Goal: Task Accomplishment & Management: Manage account settings

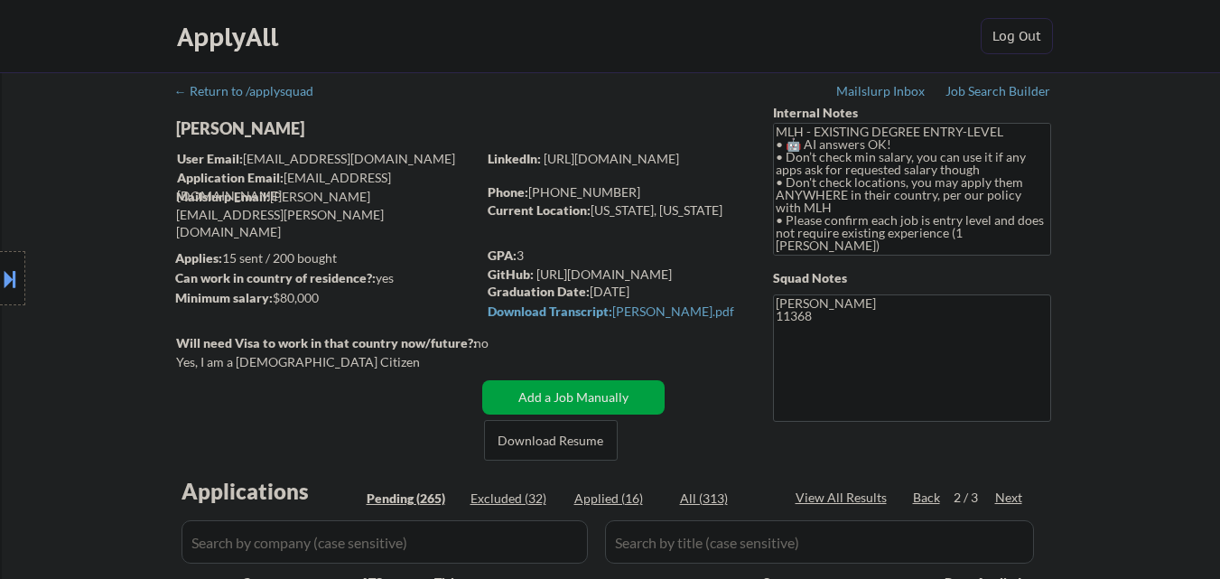
select select ""pending""
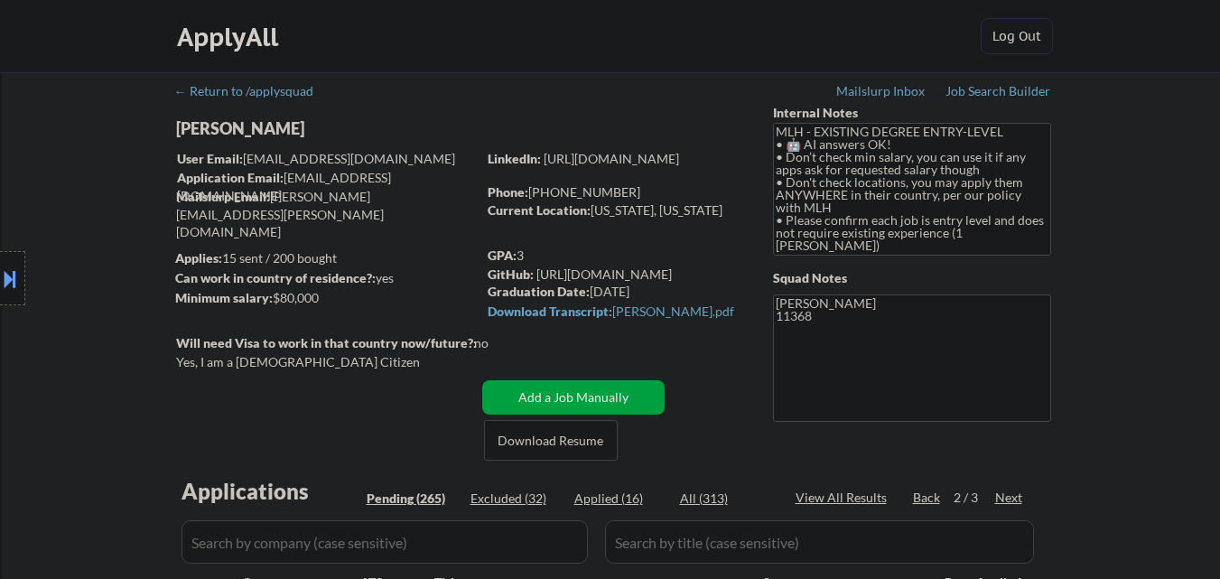
select select ""pending""
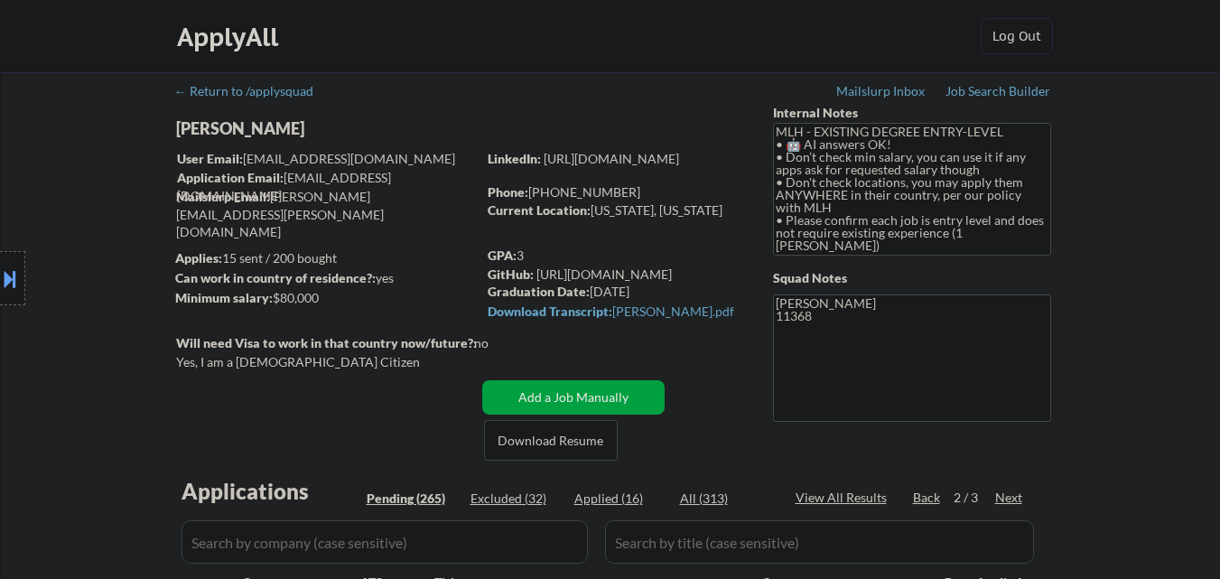
select select ""pending""
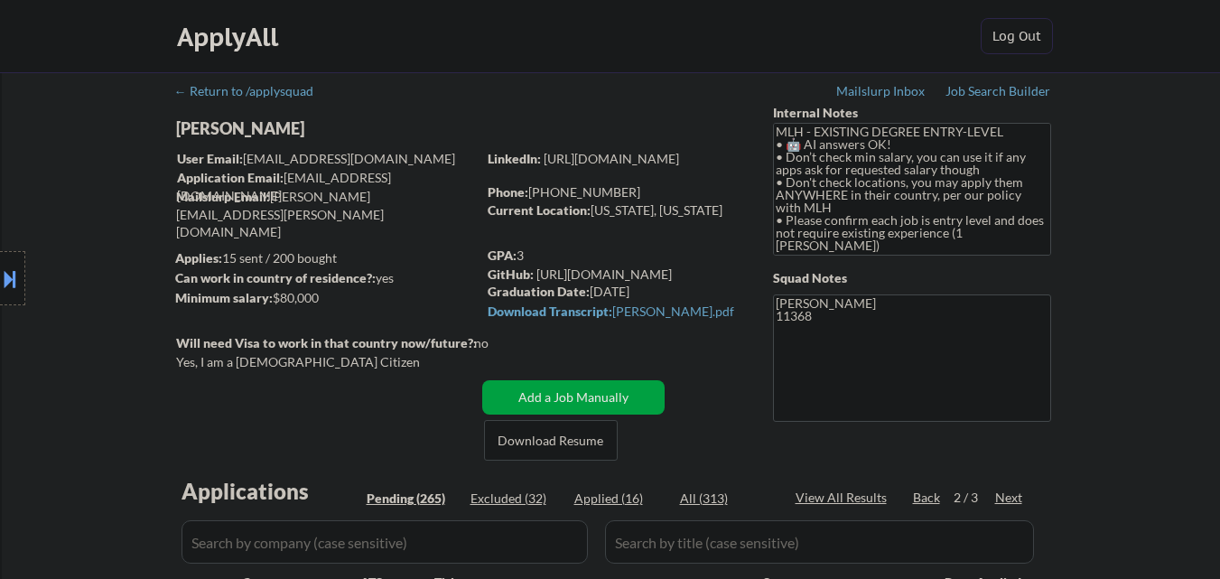
select select ""pending""
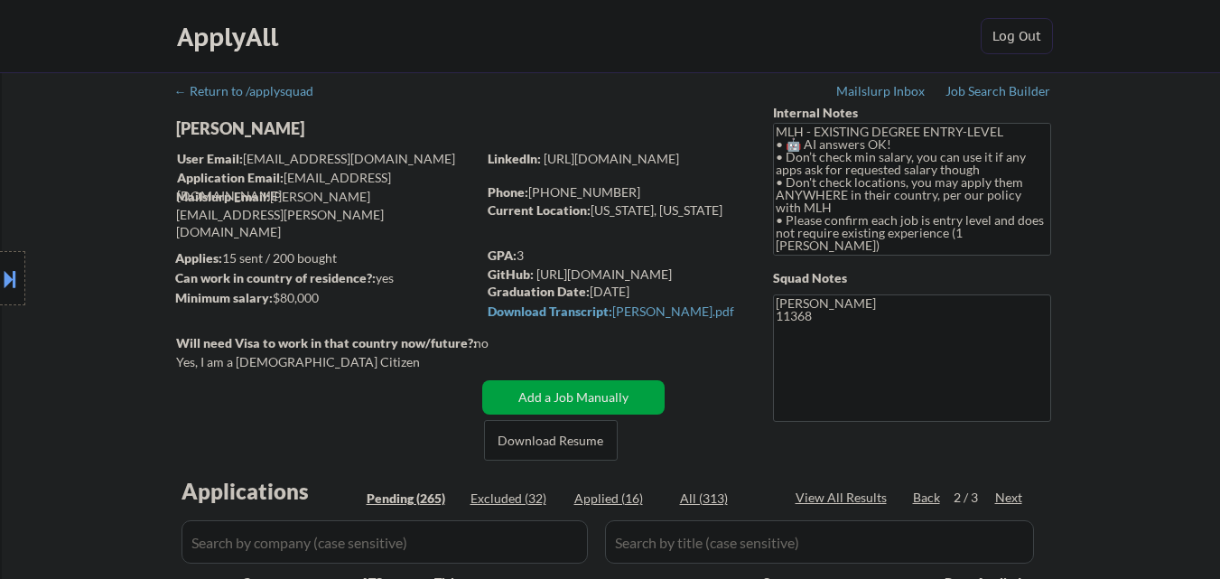
select select ""pending""
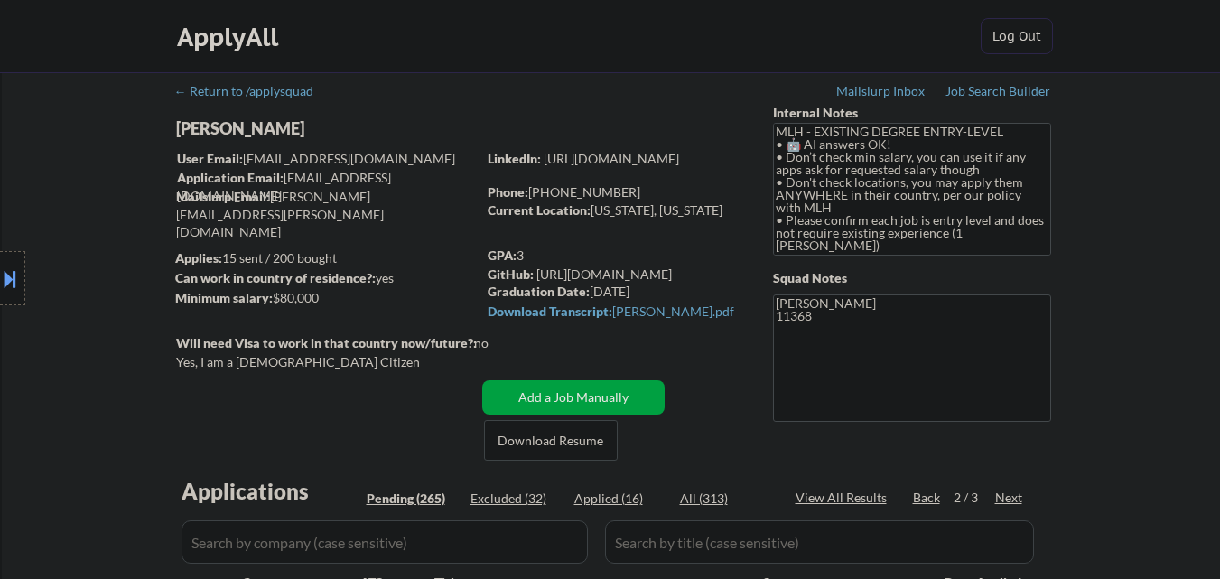
select select ""pending""
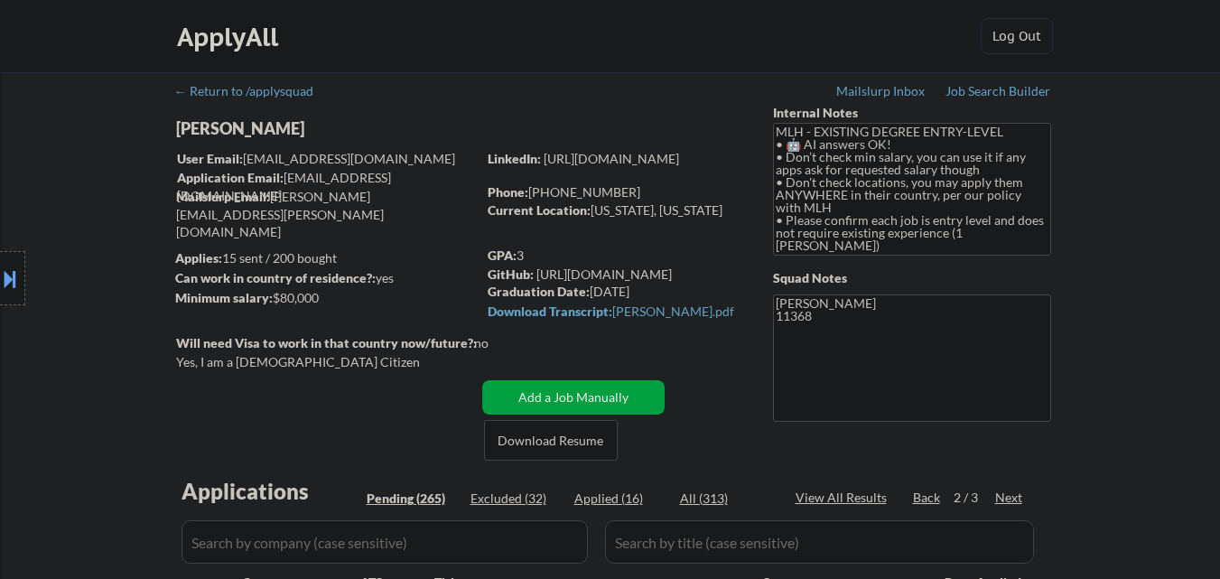
select select ""pending""
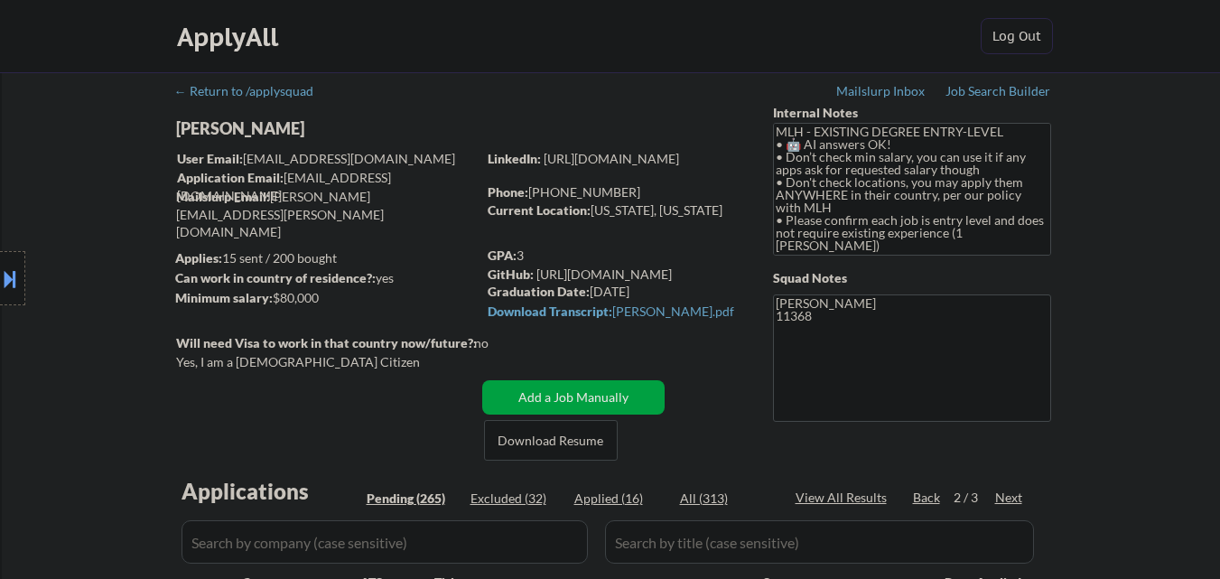
select select ""pending""
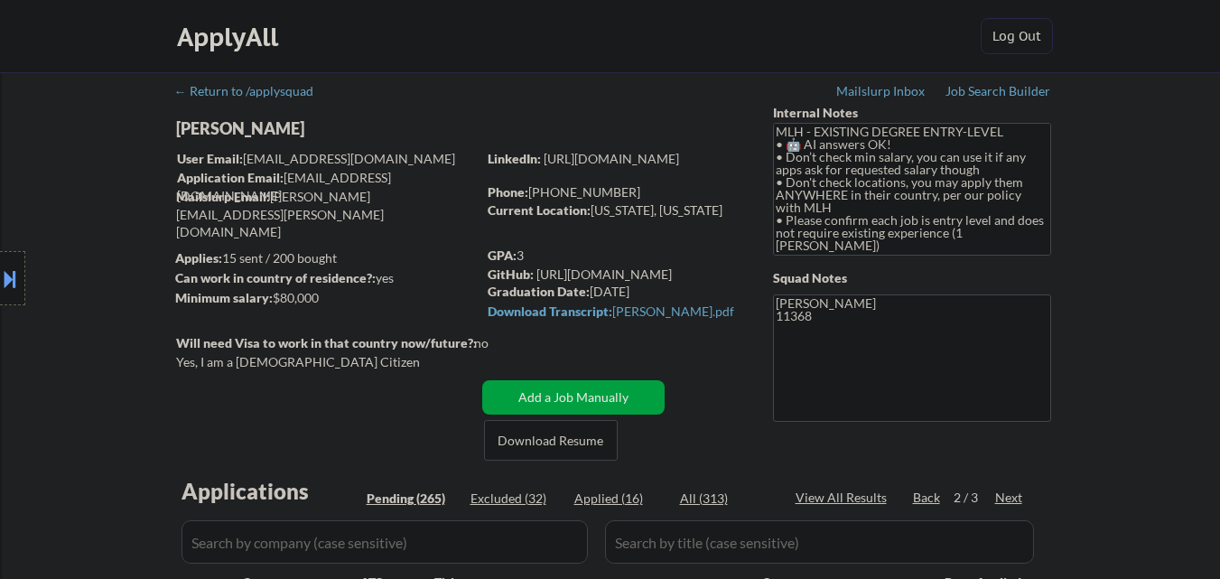
select select ""pending""
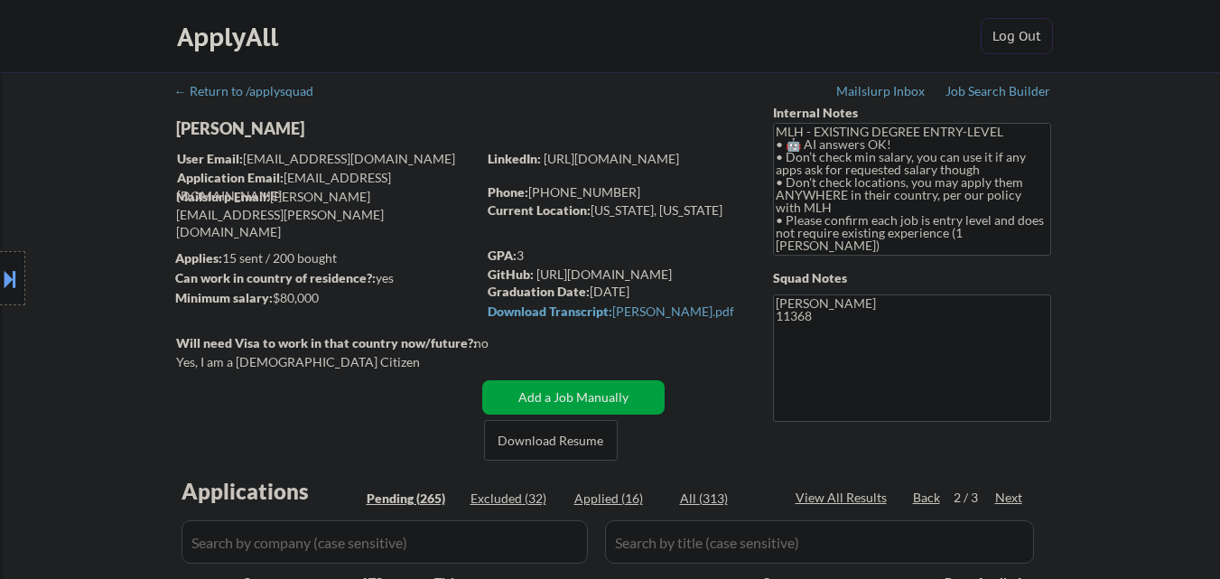
select select ""pending""
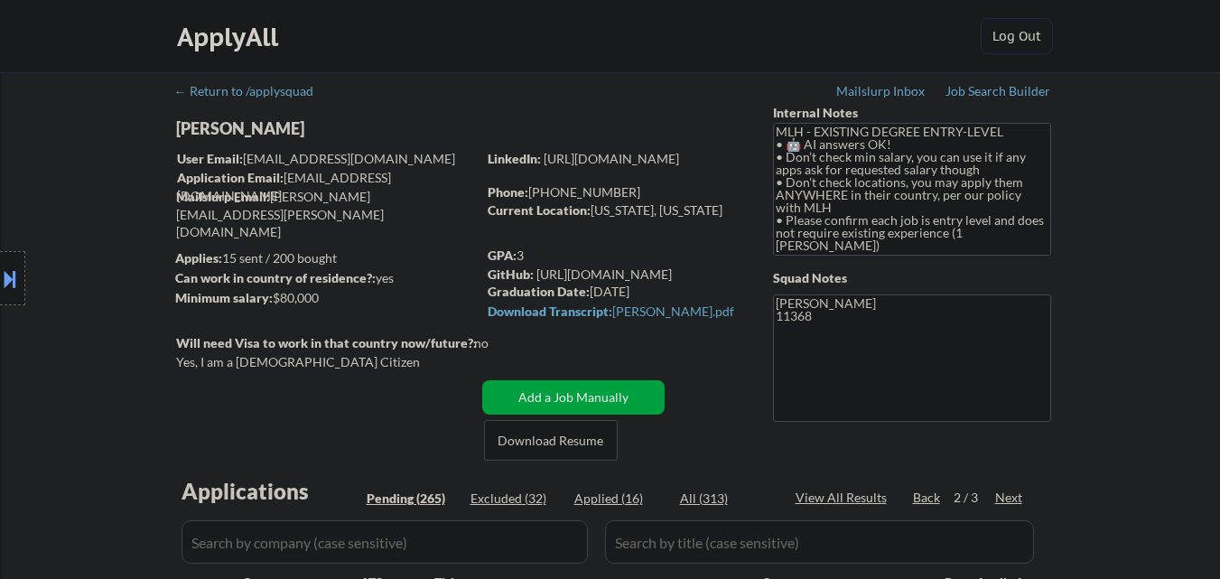
select select ""pending""
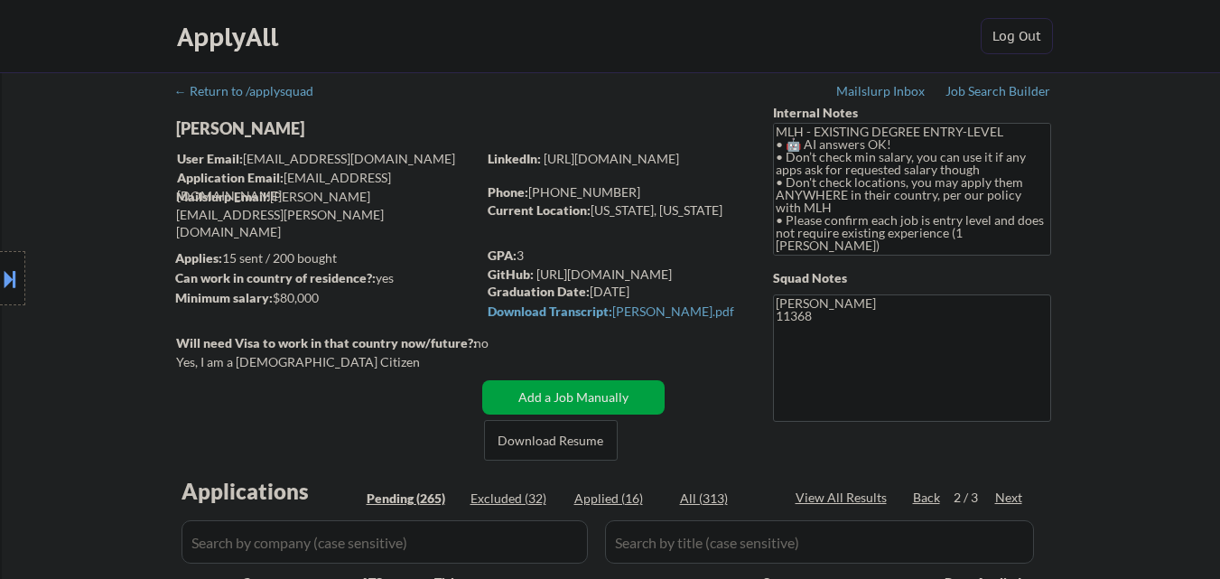
select select ""pending""
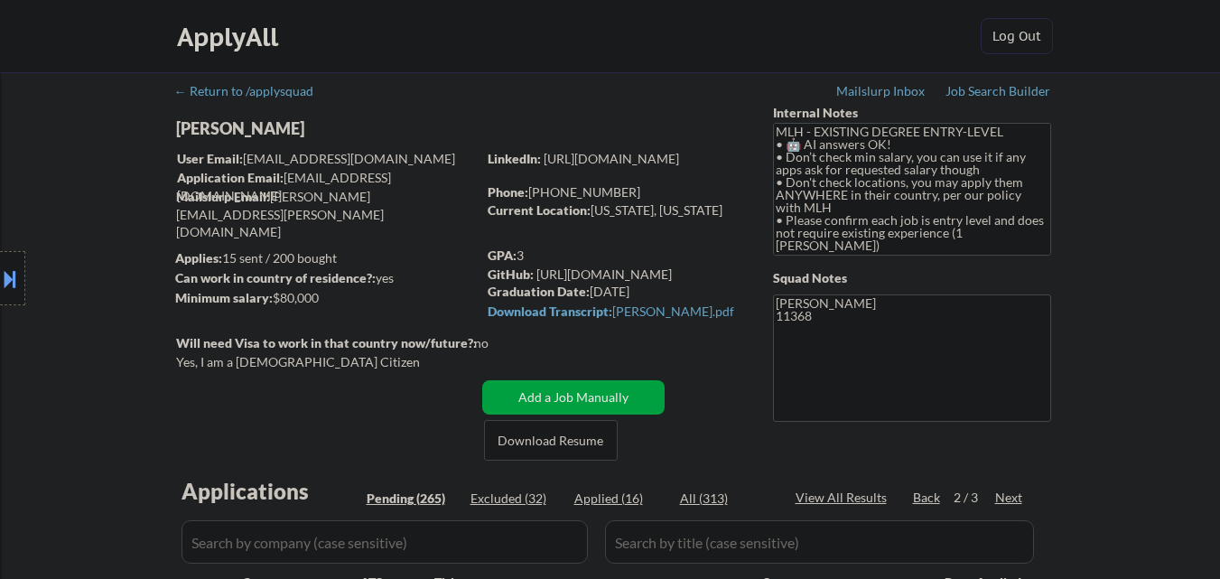
select select ""pending""
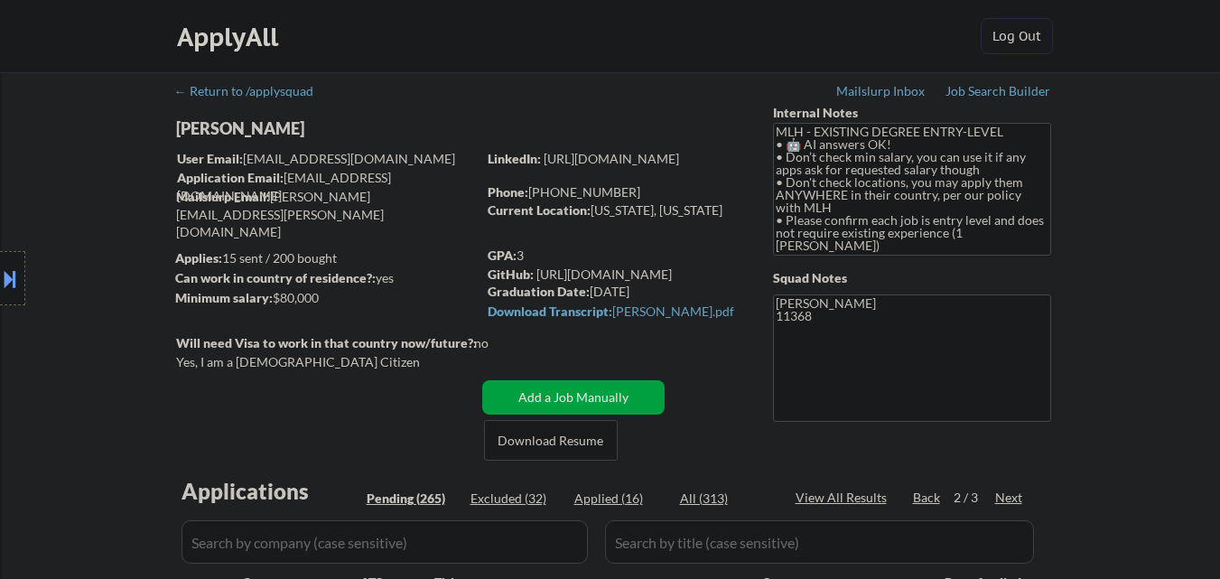
select select ""pending""
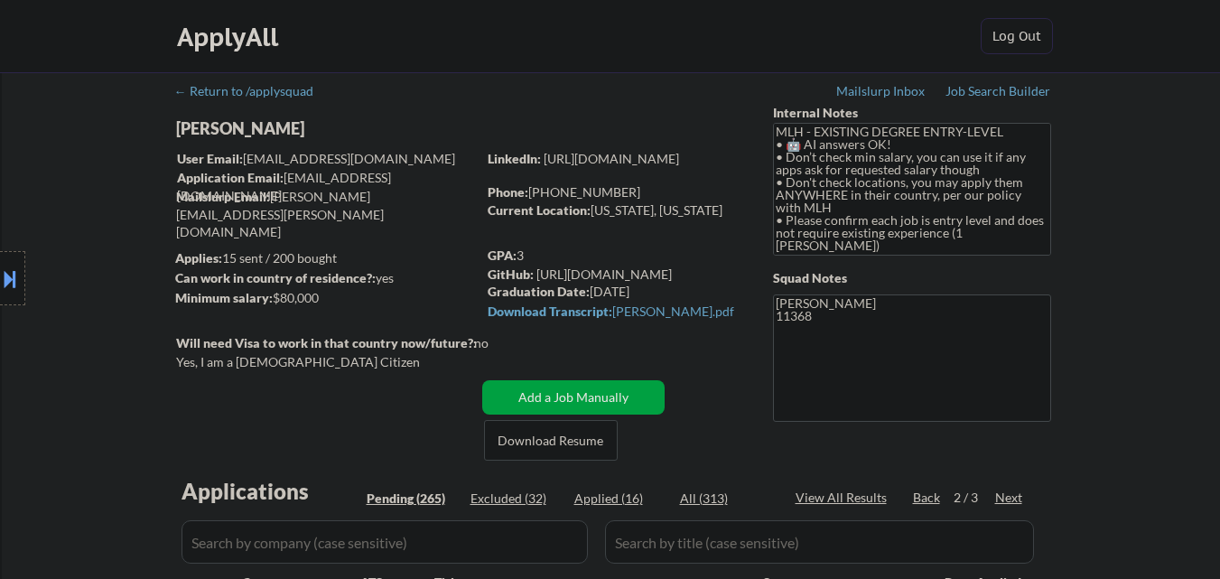
select select ""pending""
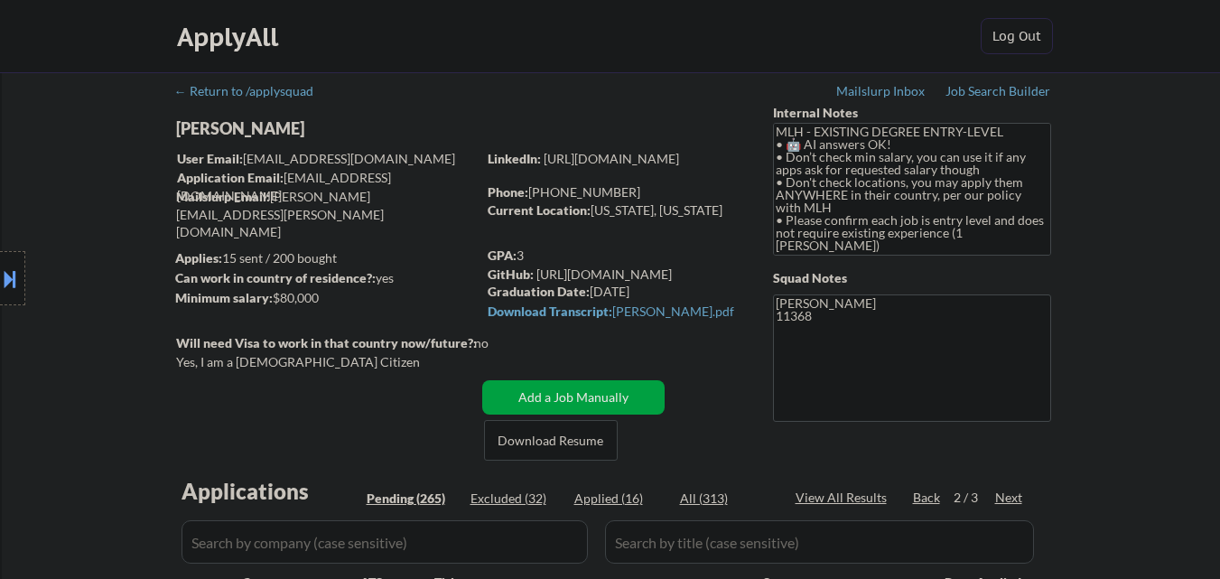
select select ""pending""
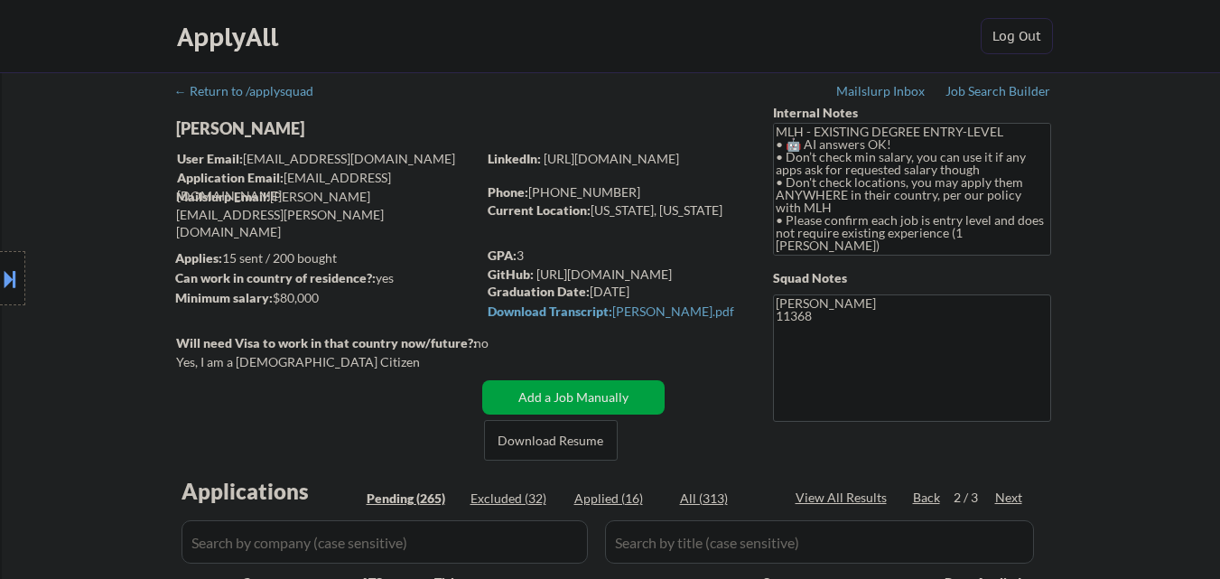
select select ""pending""
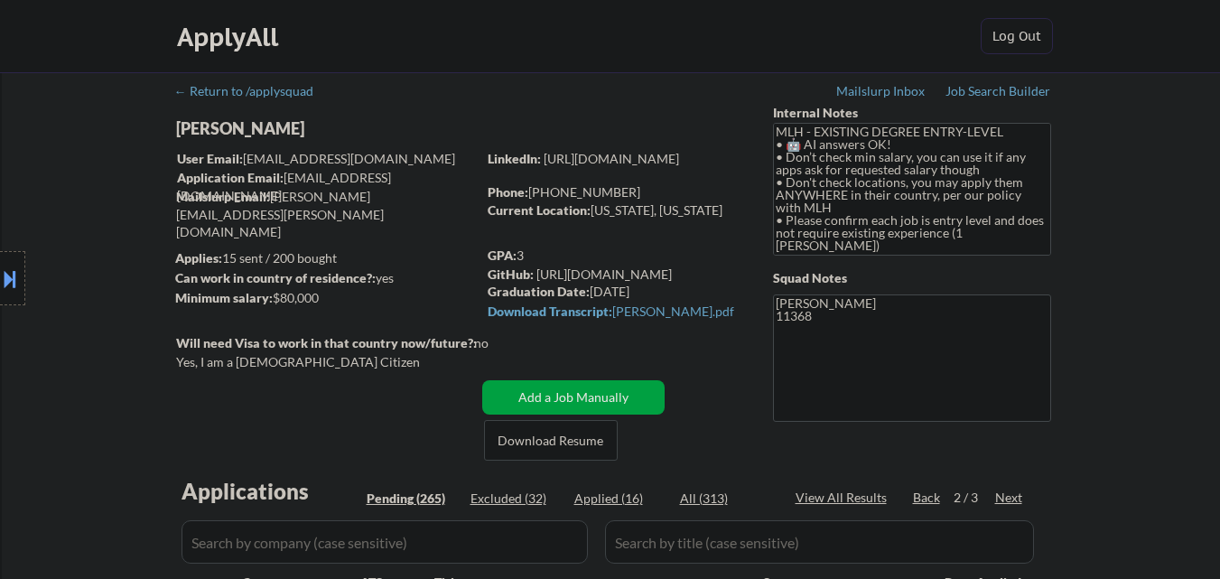
select select ""pending""
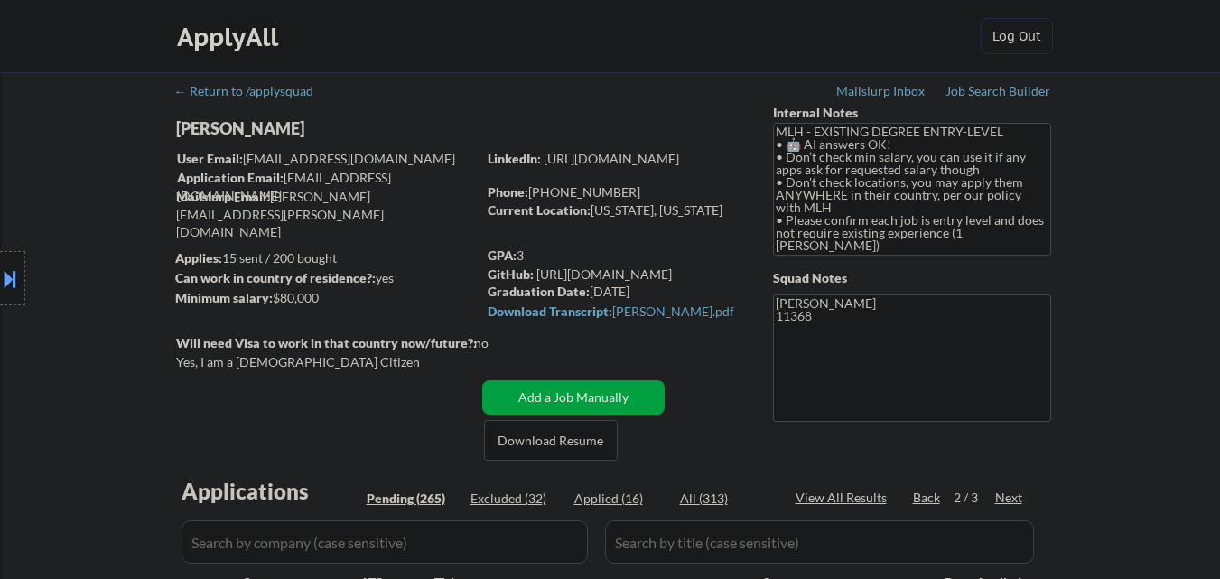
select select ""pending""
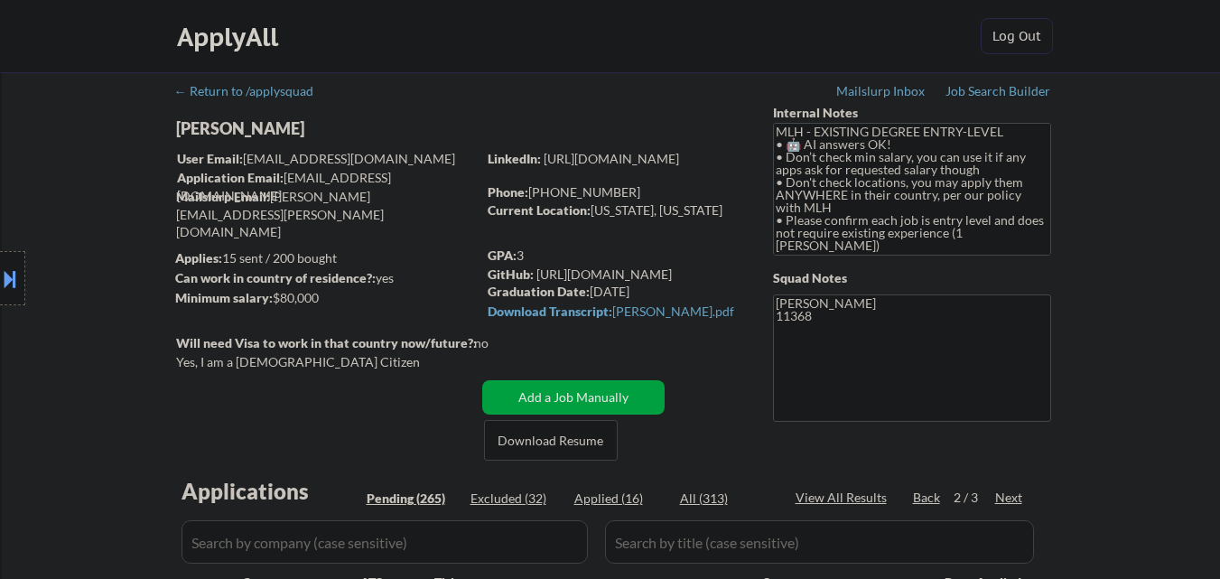
select select ""pending""
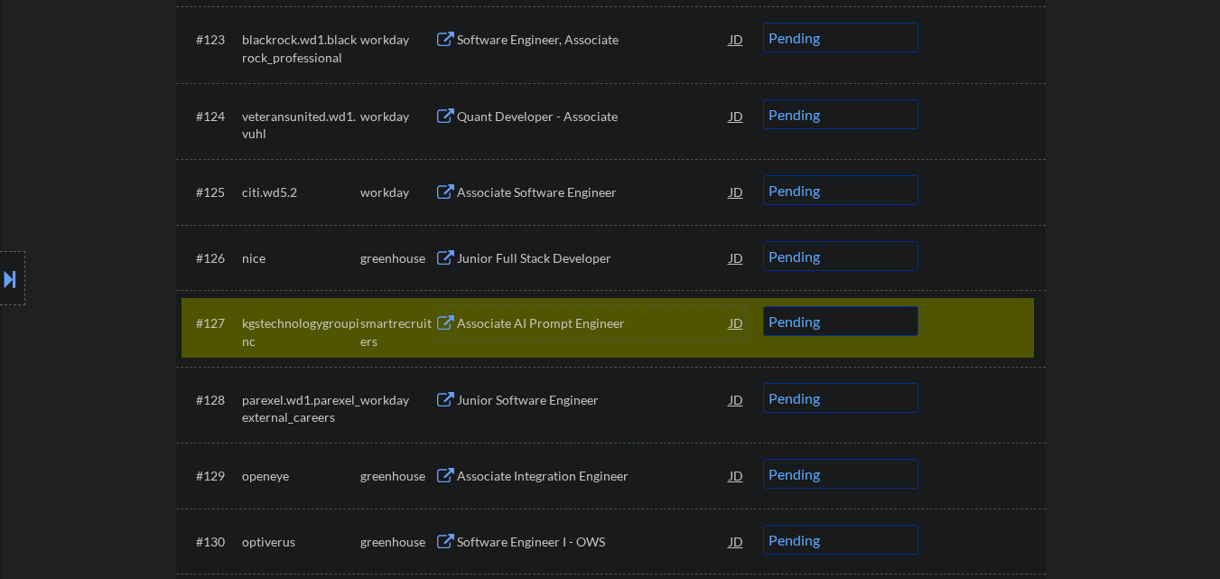
scroll to position [2168, 0]
click at [970, 316] on div at bounding box center [984, 322] width 79 height 33
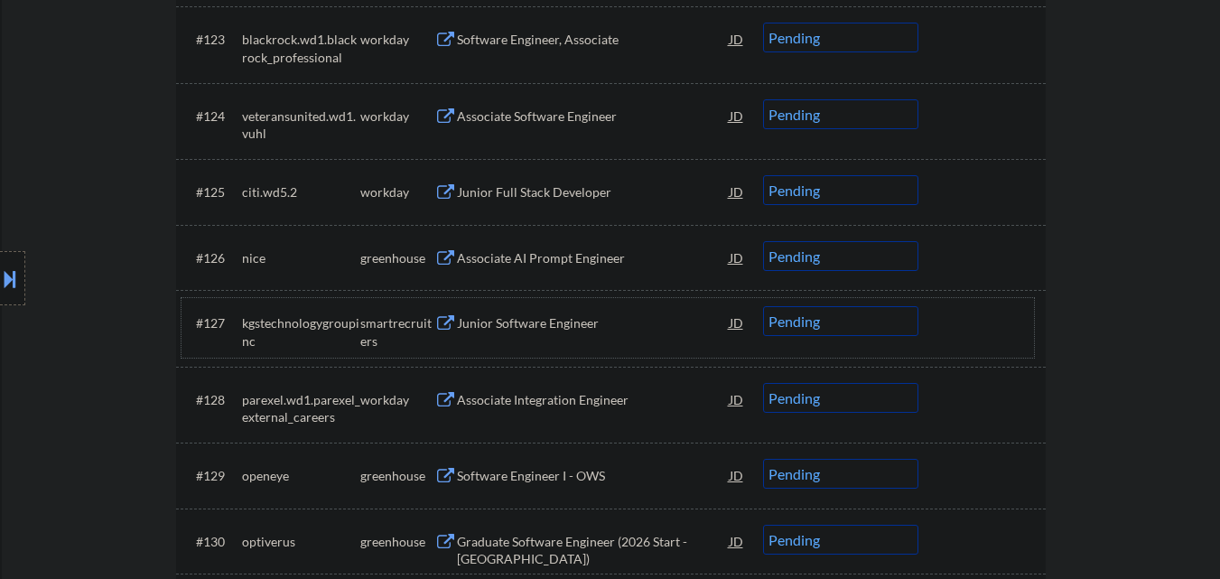
click at [532, 257] on div "Associate AI Prompt Engineer" at bounding box center [593, 258] width 273 height 18
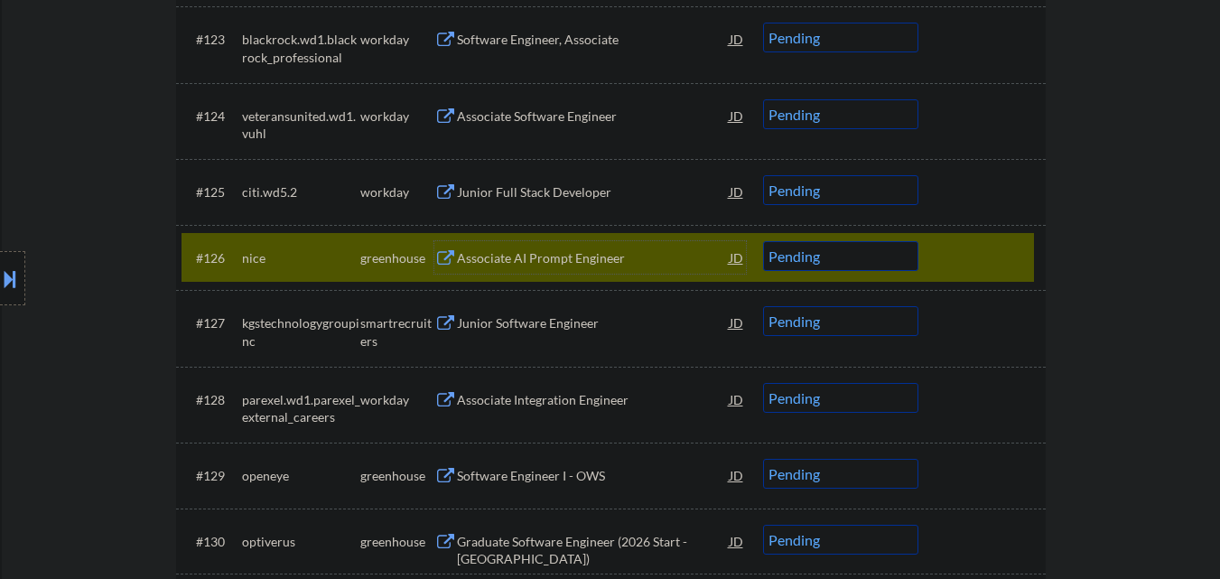
click at [832, 255] on select "Choose an option... Pending Applied Excluded (Questions) Excluded (Expired) Exc…" at bounding box center [840, 256] width 155 height 30
click at [763, 241] on select "Choose an option... Pending Applied Excluded (Questions) Excluded (Expired) Exc…" at bounding box center [840, 256] width 155 height 30
click at [947, 255] on div at bounding box center [984, 257] width 79 height 33
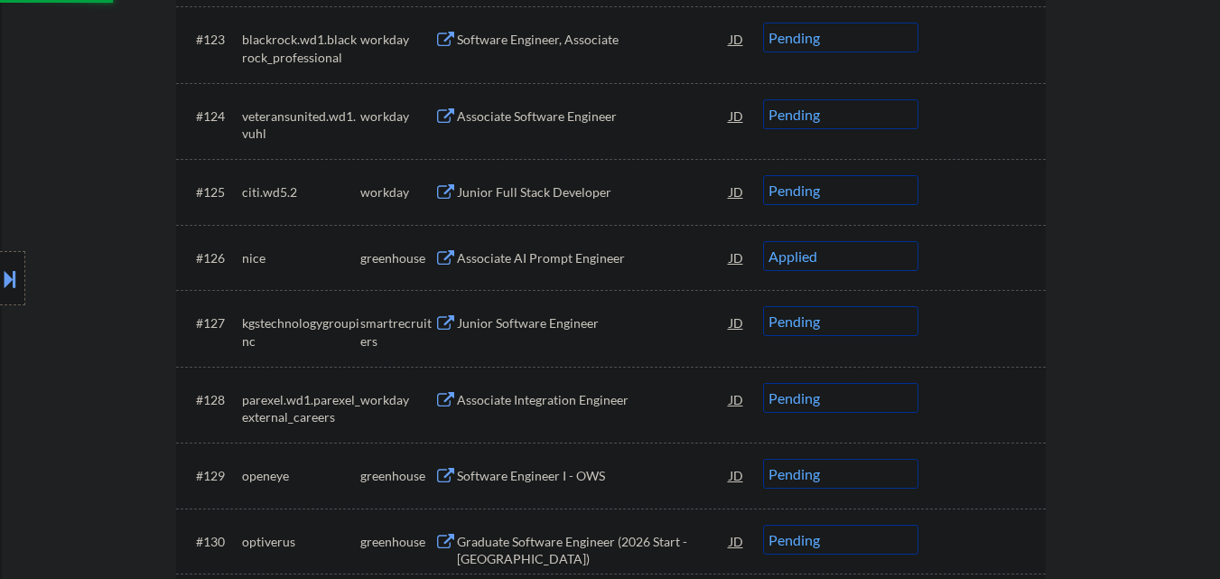
select select ""pending""
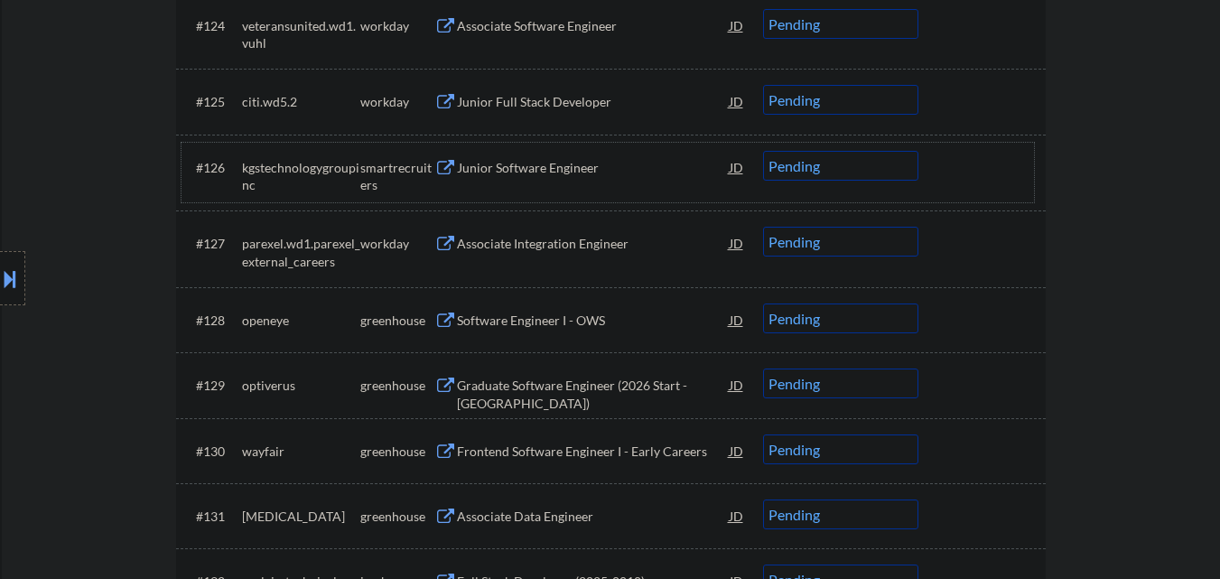
scroll to position [2349, 0]
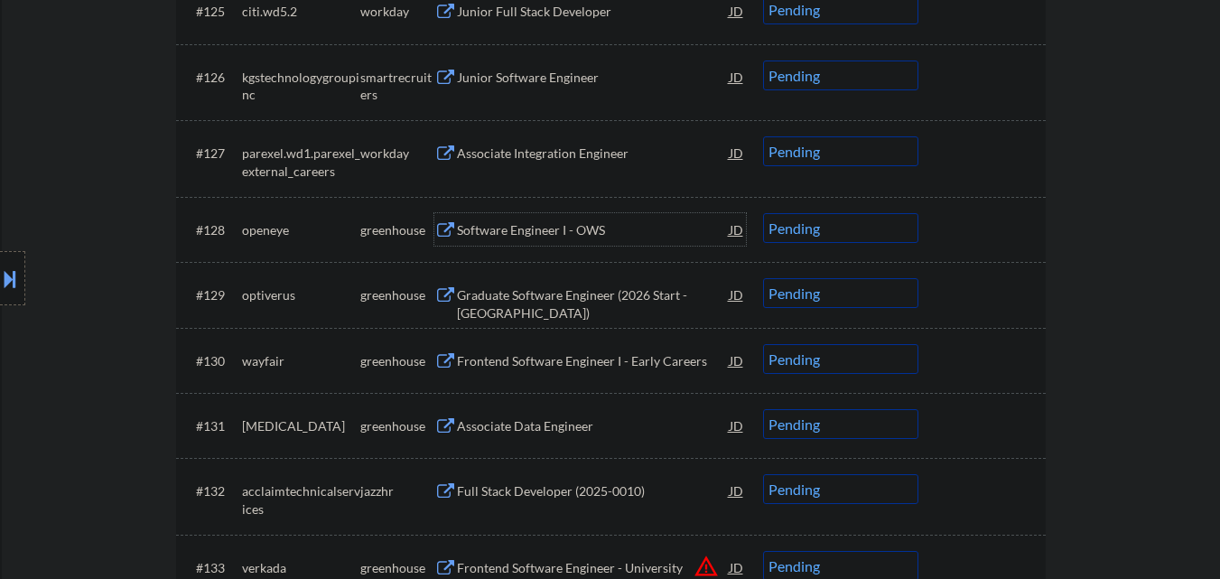
click at [532, 237] on div "Software Engineer I - OWS" at bounding box center [593, 230] width 273 height 18
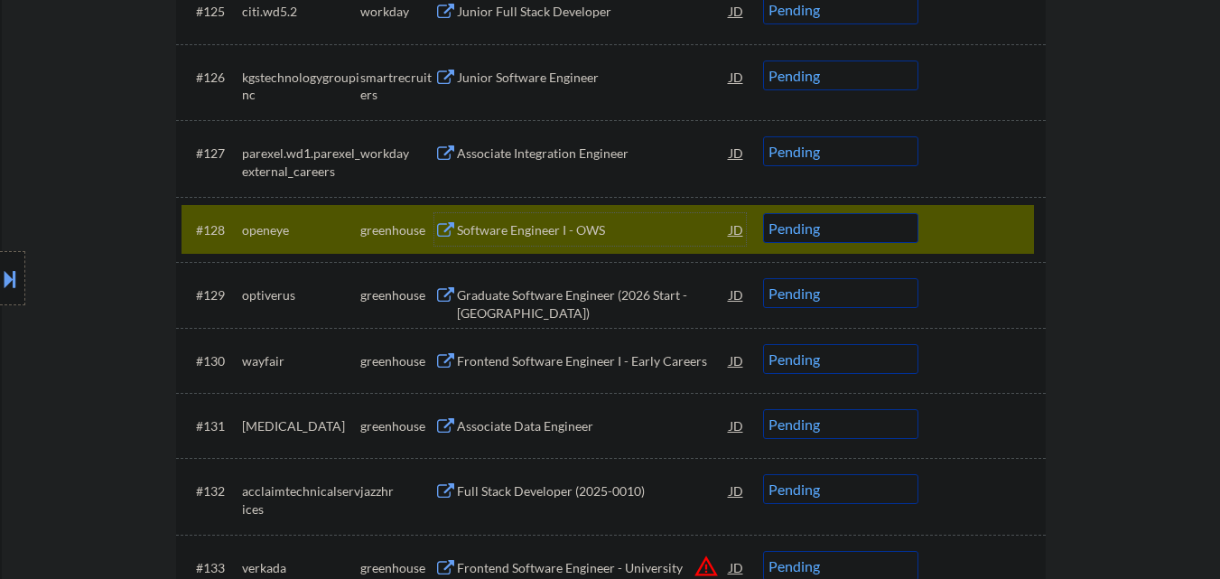
click at [836, 231] on select "Choose an option... Pending Applied Excluded (Questions) Excluded (Expired) Exc…" at bounding box center [840, 228] width 155 height 30
click at [763, 213] on select "Choose an option... Pending Applied Excluded (Questions) Excluded (Expired) Exc…" at bounding box center [840, 228] width 155 height 30
click at [946, 229] on div at bounding box center [984, 229] width 79 height 33
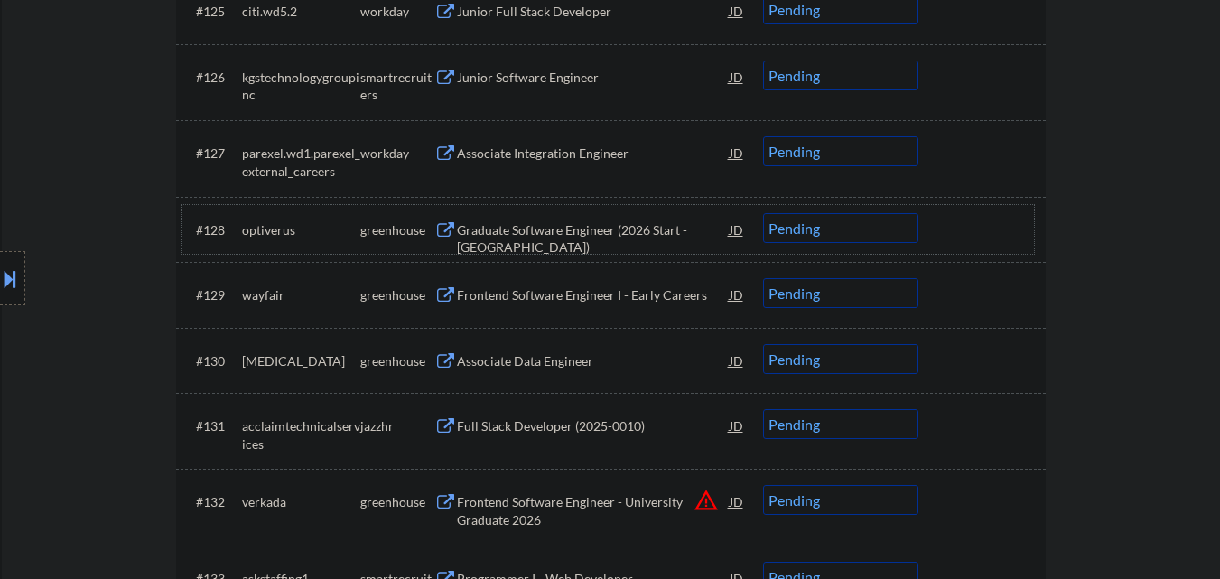
click at [559, 237] on div "Graduate Software Engineer (2026 Start - [GEOGRAPHIC_DATA])" at bounding box center [593, 238] width 273 height 35
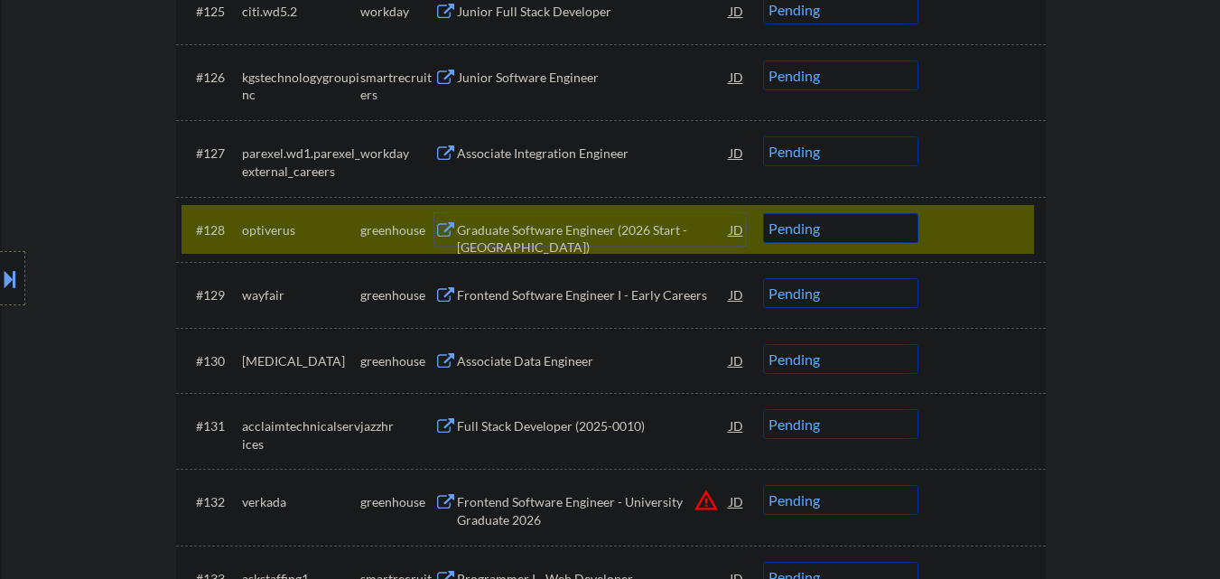
drag, startPoint x: 800, startPoint y: 214, endPoint x: 809, endPoint y: 229, distance: 17.0
click at [801, 218] on select "Choose an option... Pending Applied Excluded (Questions) Excluded (Expired) Exc…" at bounding box center [840, 228] width 155 height 30
click at [809, 229] on select "Choose an option... Pending Applied Excluded (Questions) Excluded (Expired) Exc…" at bounding box center [840, 228] width 155 height 30
click at [811, 229] on select "Choose an option... Pending Applied Excluded (Questions) Excluded (Expired) Exc…" at bounding box center [840, 228] width 155 height 30
click at [763, 213] on select "Choose an option... Pending Applied Excluded (Questions) Excluded (Expired) Exc…" at bounding box center [840, 228] width 155 height 30
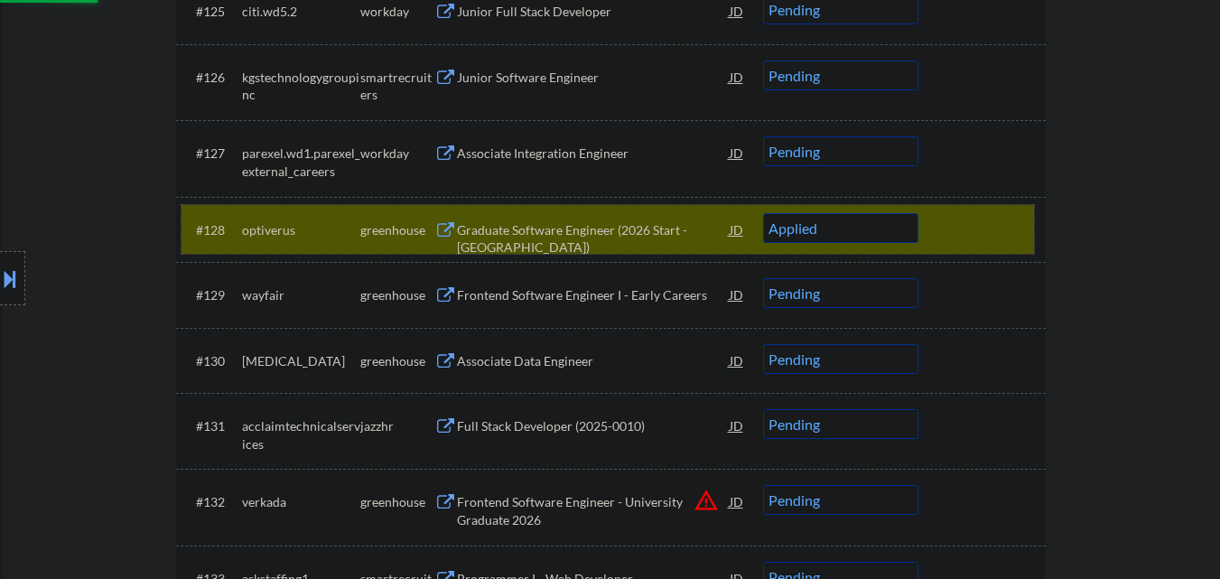
click at [958, 234] on div at bounding box center [984, 229] width 79 height 33
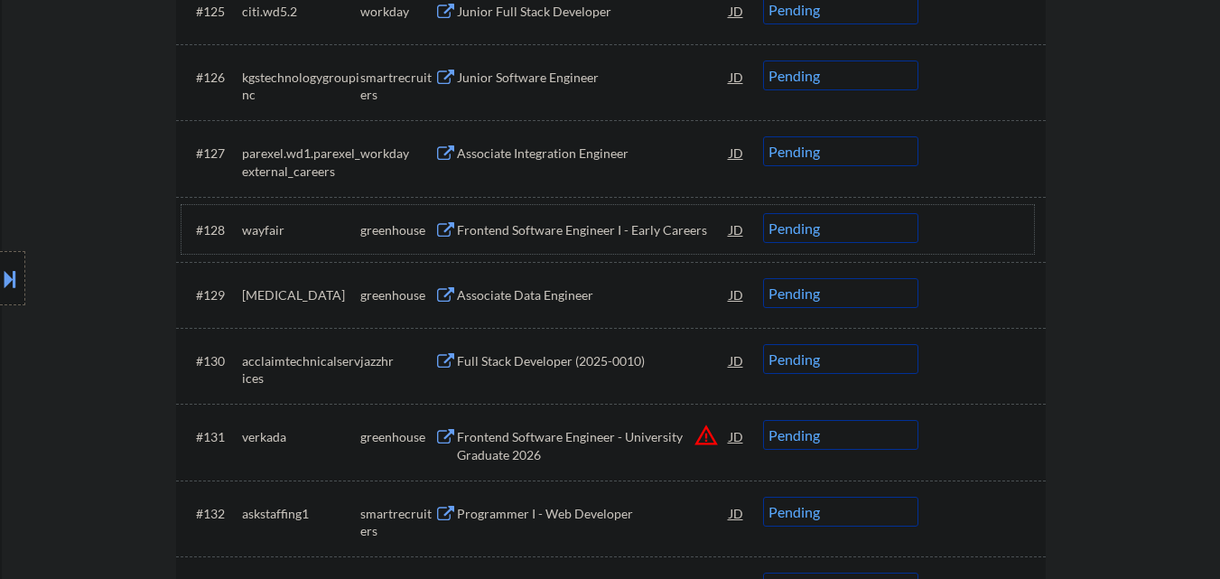
click at [594, 237] on div "Frontend Software Engineer I - Early Careers" at bounding box center [593, 230] width 273 height 18
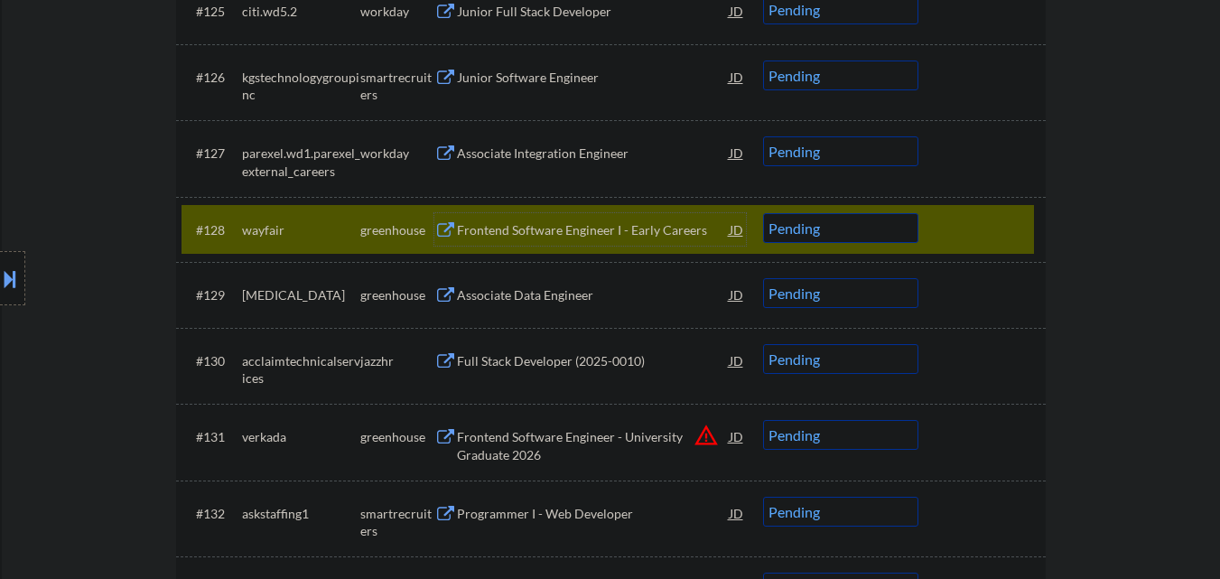
click at [859, 236] on select "Choose an option... Pending Applied Excluded (Questions) Excluded (Expired) Exc…" at bounding box center [840, 228] width 155 height 30
click at [763, 213] on select "Choose an option... Pending Applied Excluded (Questions) Excluded (Expired) Exc…" at bounding box center [840, 228] width 155 height 30
click at [958, 244] on div at bounding box center [984, 229] width 79 height 33
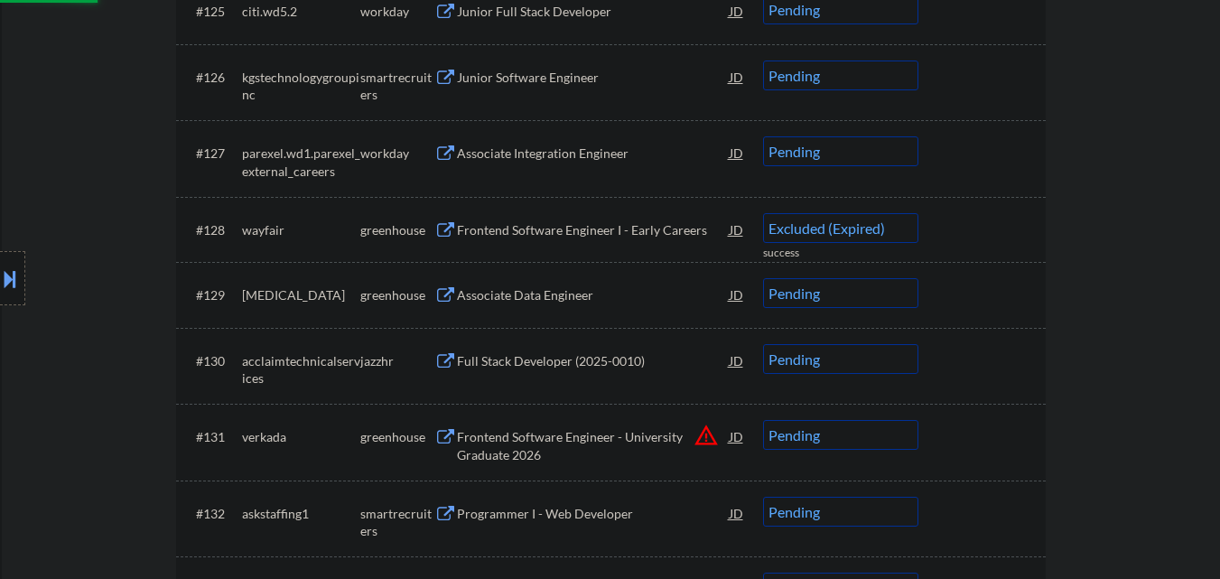
click at [593, 285] on div "Associate Data Engineer" at bounding box center [593, 294] width 273 height 33
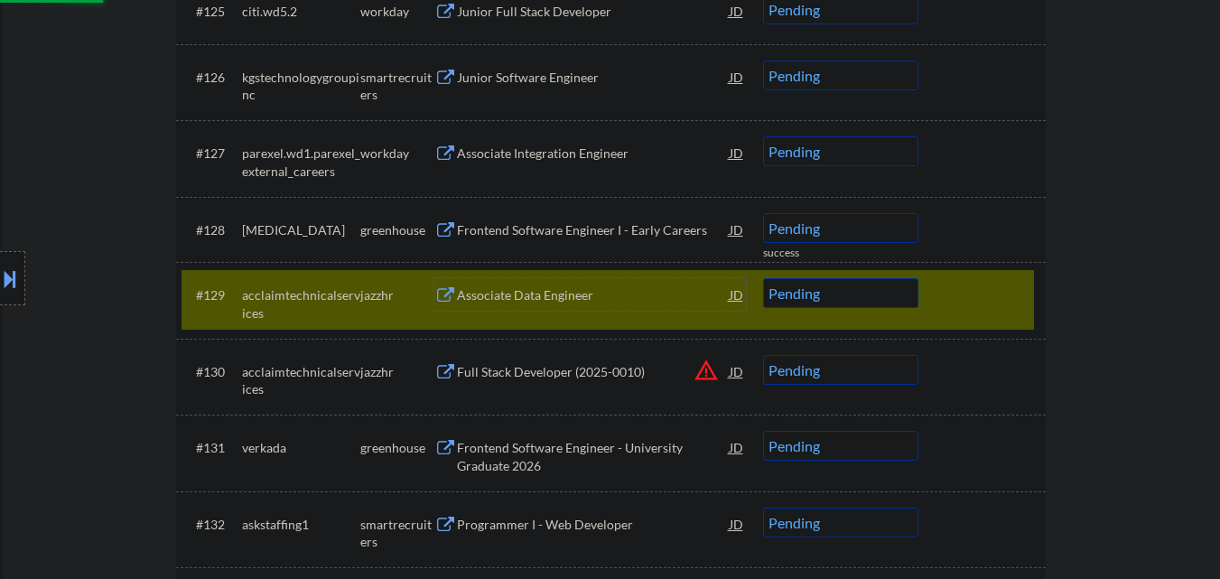
click at [954, 280] on div at bounding box center [984, 294] width 79 height 33
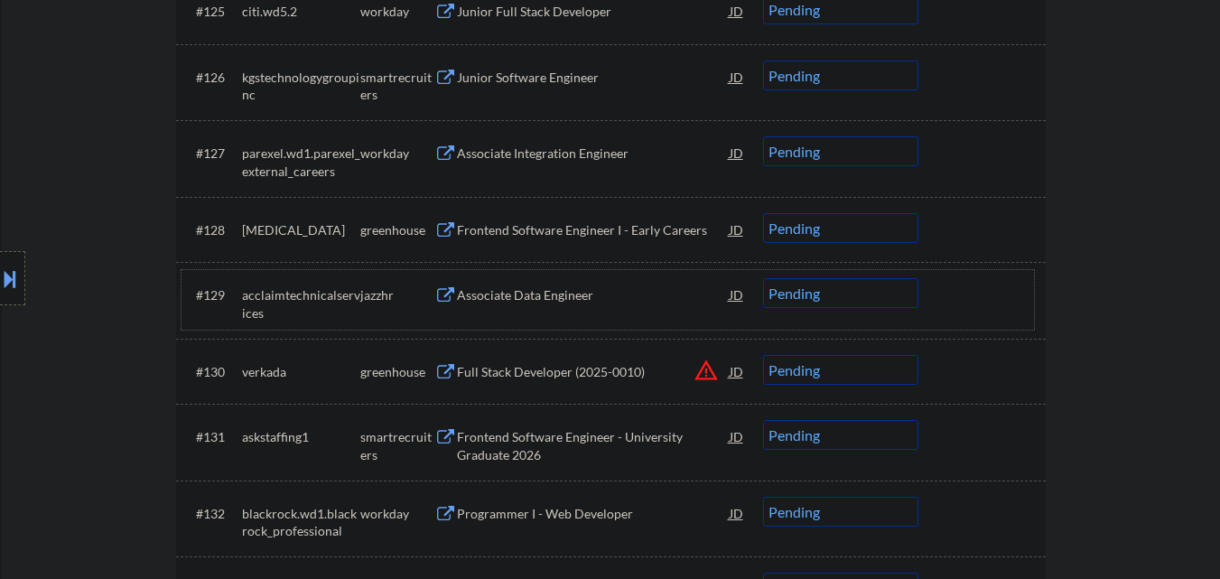
click at [883, 225] on select "Choose an option... Pending Applied Excluded (Questions) Excluded (Expired) Exc…" at bounding box center [840, 228] width 155 height 30
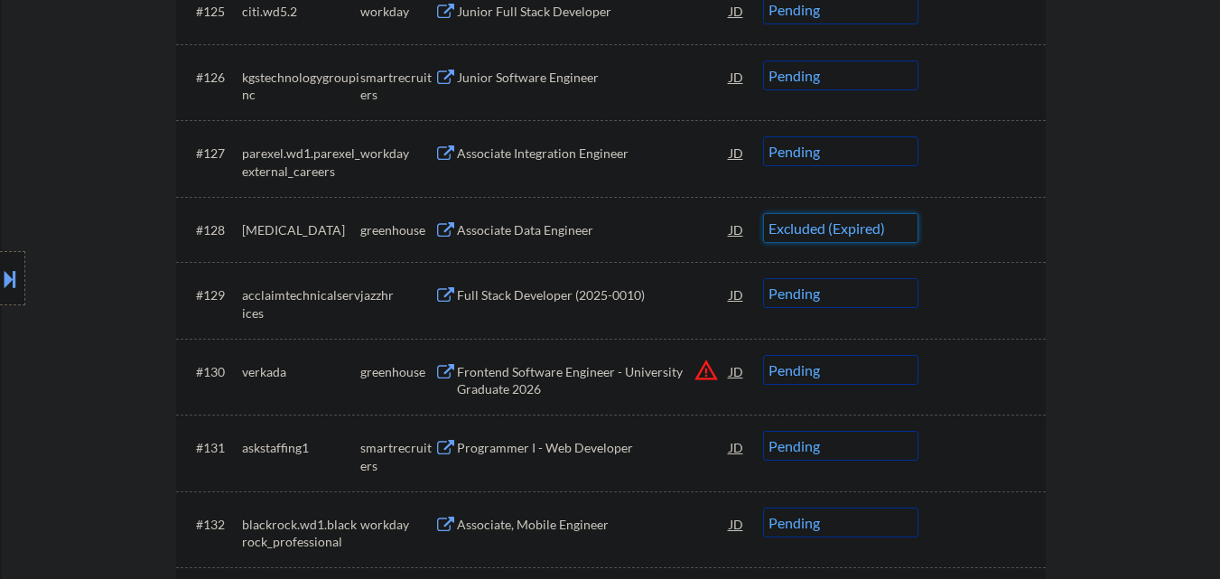
click at [763, 213] on select "Choose an option... Pending Applied Excluded (Questions) Excluded (Expired) Exc…" at bounding box center [840, 228] width 155 height 30
click at [603, 293] on div "Full Stack Developer (2025-0010)" at bounding box center [593, 295] width 273 height 18
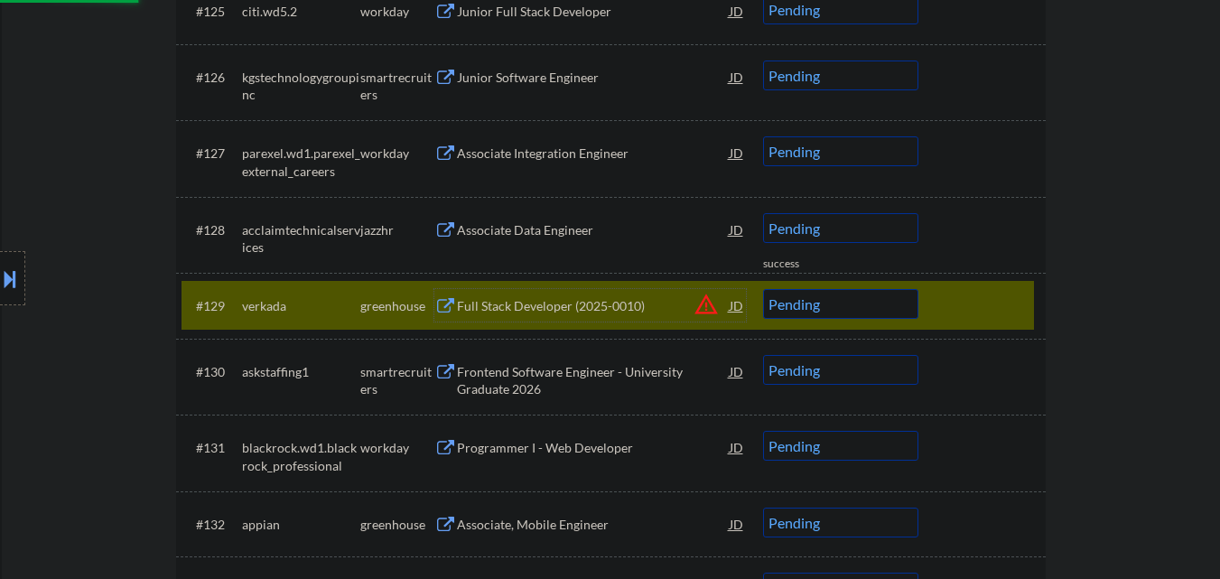
click at [958, 294] on div at bounding box center [984, 305] width 79 height 33
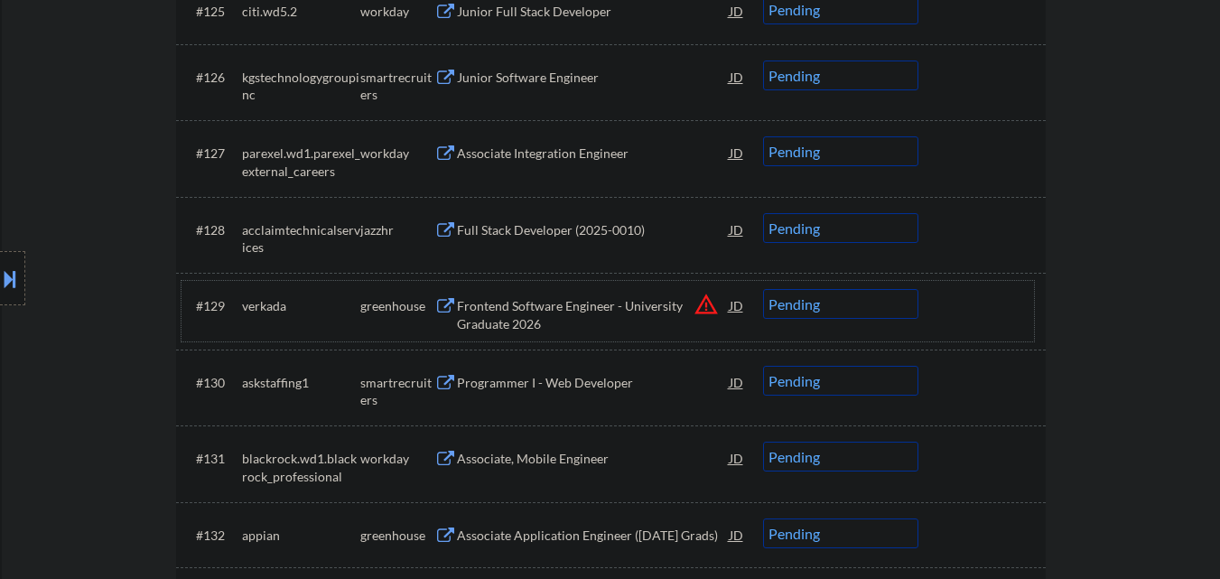
click at [868, 235] on select "Choose an option... Pending Applied Excluded (Questions) Excluded (Expired) Exc…" at bounding box center [840, 228] width 155 height 30
click at [763, 213] on select "Choose an option... Pending Applied Excluded (Questions) Excluded (Expired) Exc…" at bounding box center [840, 228] width 155 height 30
click at [633, 317] on div "Frontend Software Engineer - University Graduate 2026" at bounding box center [593, 314] width 273 height 35
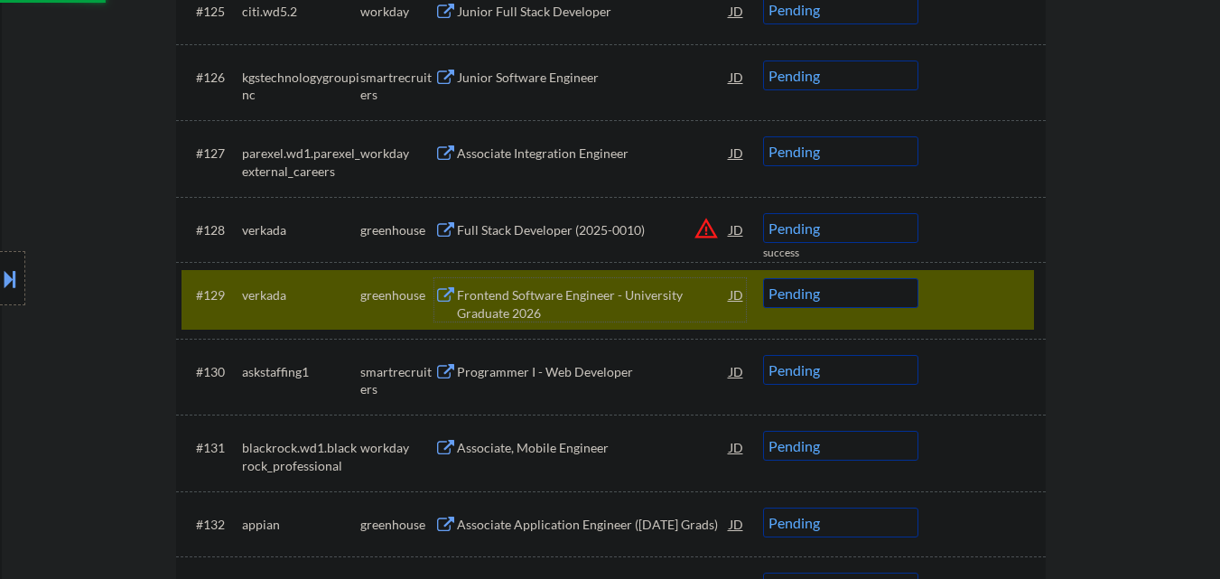
click at [976, 279] on div at bounding box center [984, 294] width 79 height 33
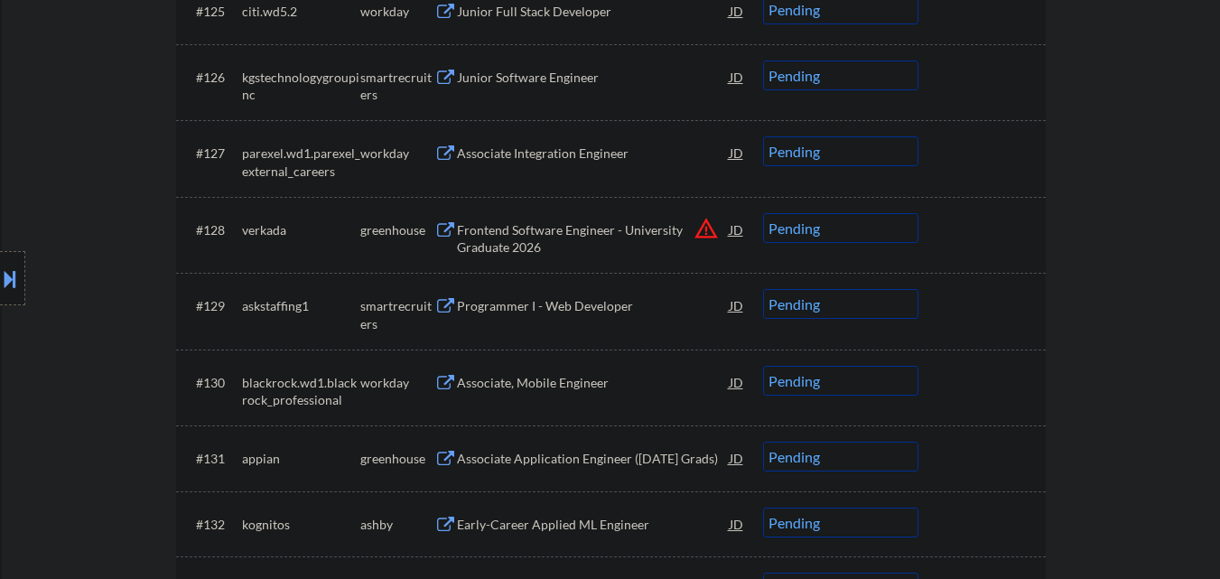
click at [851, 231] on select "Choose an option... Pending Applied Excluded (Questions) Excluded (Expired) Exc…" at bounding box center [840, 228] width 155 height 30
click at [763, 213] on select "Choose an option... Pending Applied Excluded (Questions) Excluded (Expired) Exc…" at bounding box center [840, 228] width 155 height 30
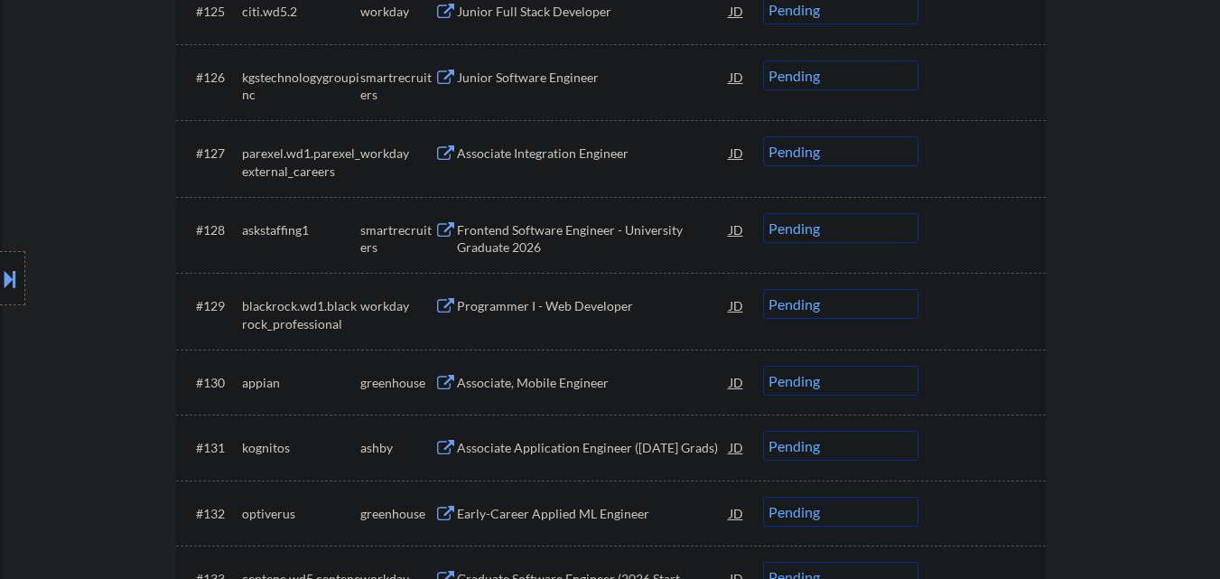
click at [562, 230] on div "Frontend Software Engineer - University Graduate 2026" at bounding box center [593, 238] width 273 height 35
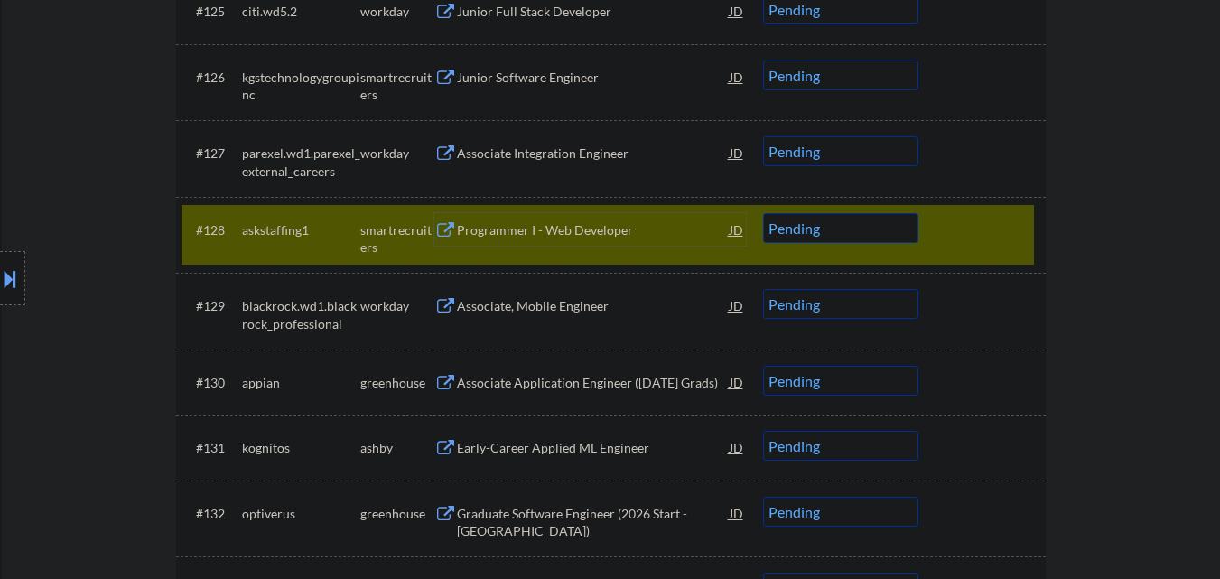
click at [893, 232] on select "Choose an option... Pending Applied Excluded (Questions) Excluded (Expired) Exc…" at bounding box center [840, 228] width 155 height 30
click at [763, 213] on select "Choose an option... Pending Applied Excluded (Questions) Excluded (Expired) Exc…" at bounding box center [840, 228] width 155 height 30
click at [980, 240] on div at bounding box center [984, 229] width 79 height 33
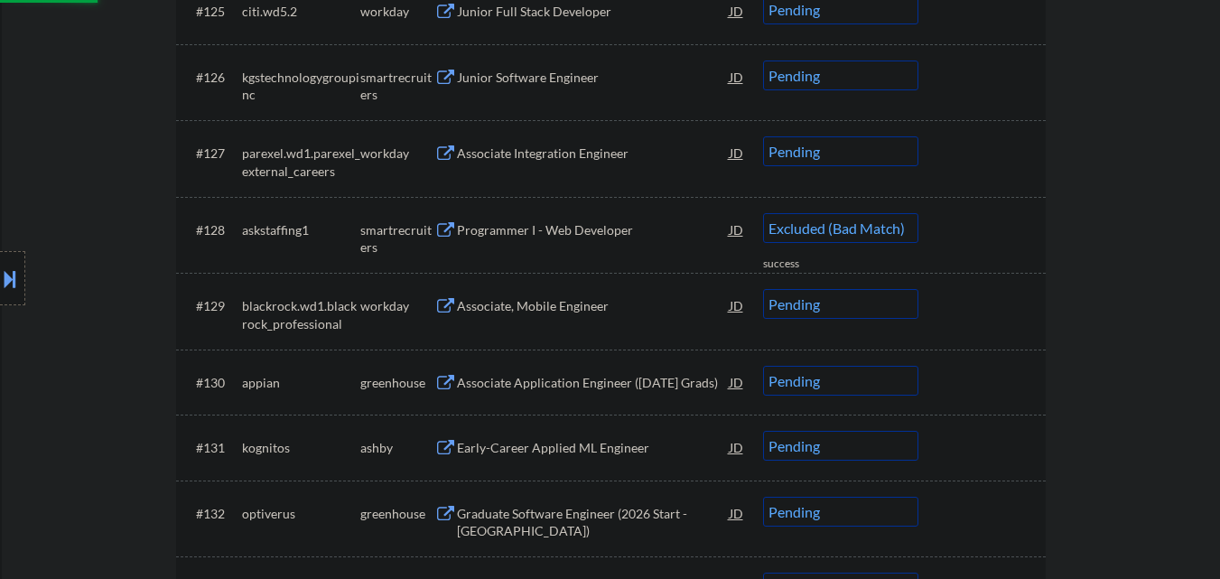
click at [581, 389] on div "Associate Application Engineer ([DATE] Grads)" at bounding box center [593, 383] width 273 height 18
select select ""pending""
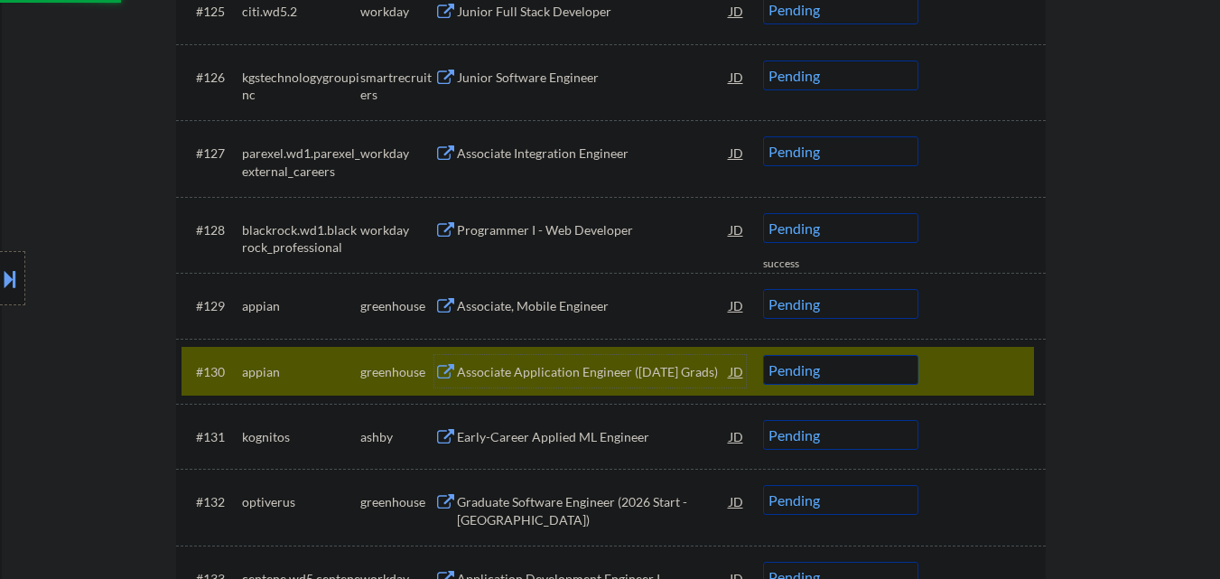
click at [972, 357] on div at bounding box center [984, 371] width 79 height 33
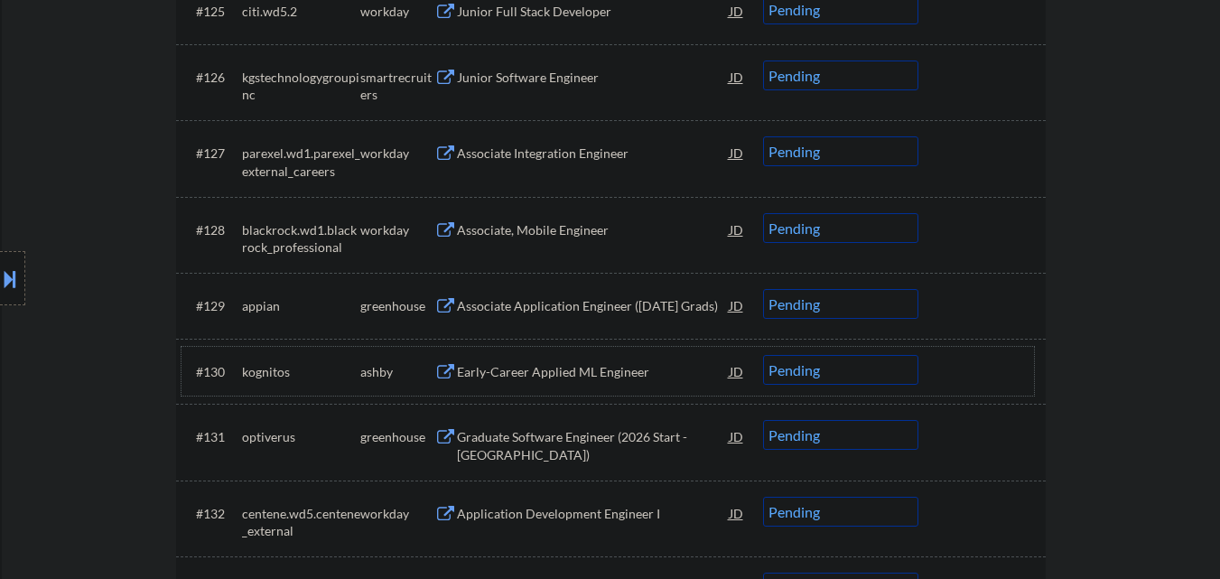
click at [1011, 304] on div at bounding box center [984, 305] width 79 height 33
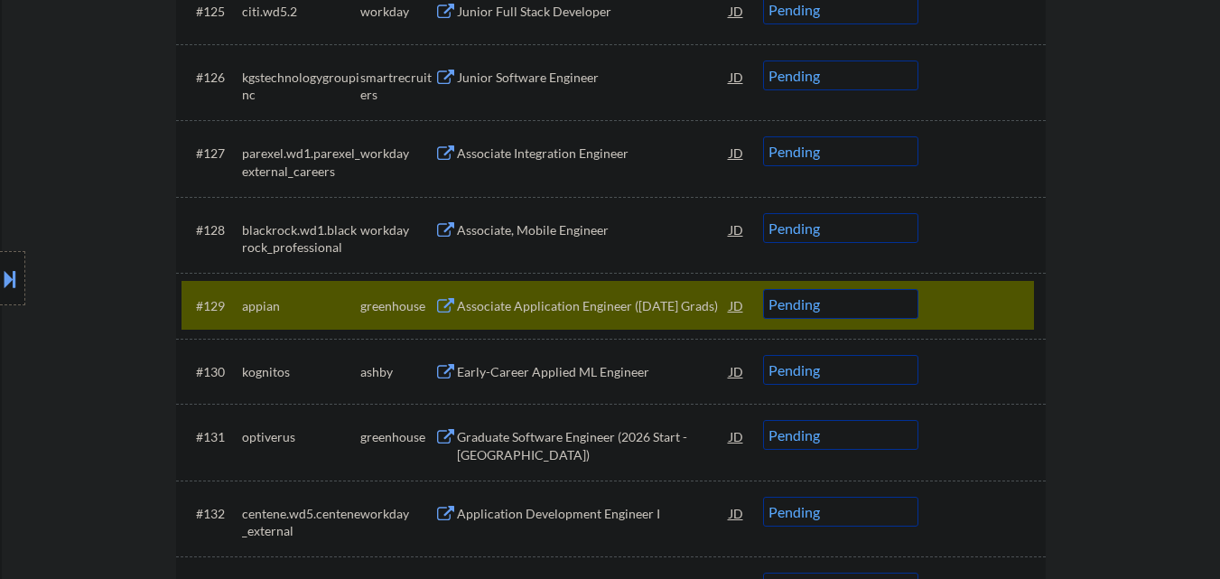
click at [883, 304] on select "Choose an option... Pending Applied Excluded (Questions) Excluded (Expired) Exc…" at bounding box center [840, 304] width 155 height 30
click at [763, 289] on select "Choose an option... Pending Applied Excluded (Questions) Excluded (Expired) Exc…" at bounding box center [840, 304] width 155 height 30
drag, startPoint x: 998, startPoint y: 294, endPoint x: 998, endPoint y: 252, distance: 41.6
click at [998, 295] on div at bounding box center [984, 305] width 79 height 33
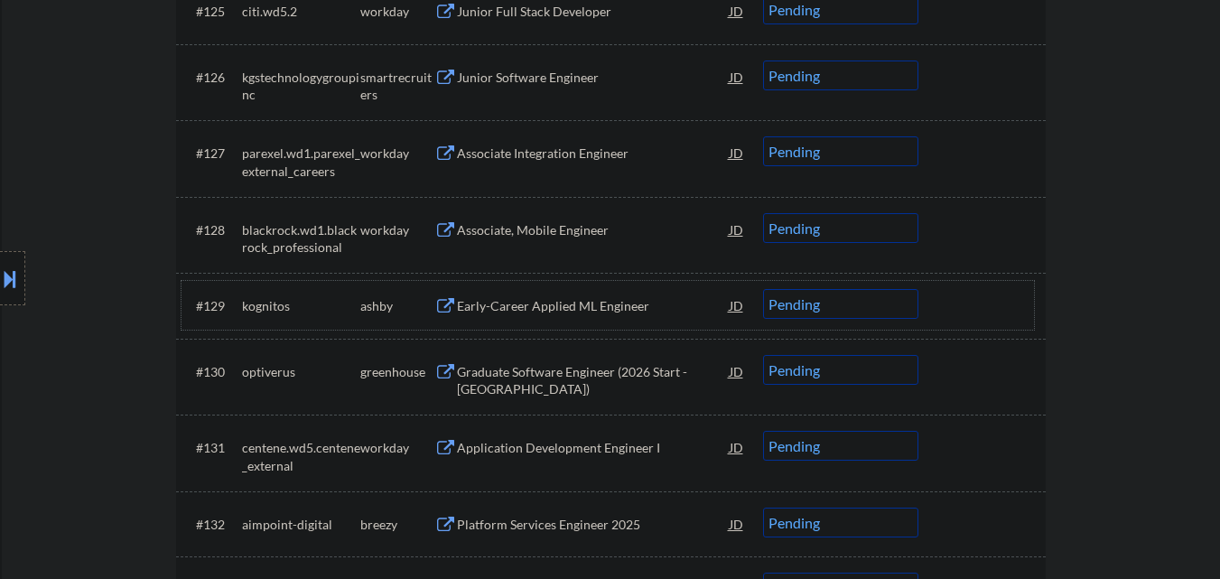
click at [615, 310] on div "Early-Career Applied ML Engineer" at bounding box center [593, 306] width 273 height 18
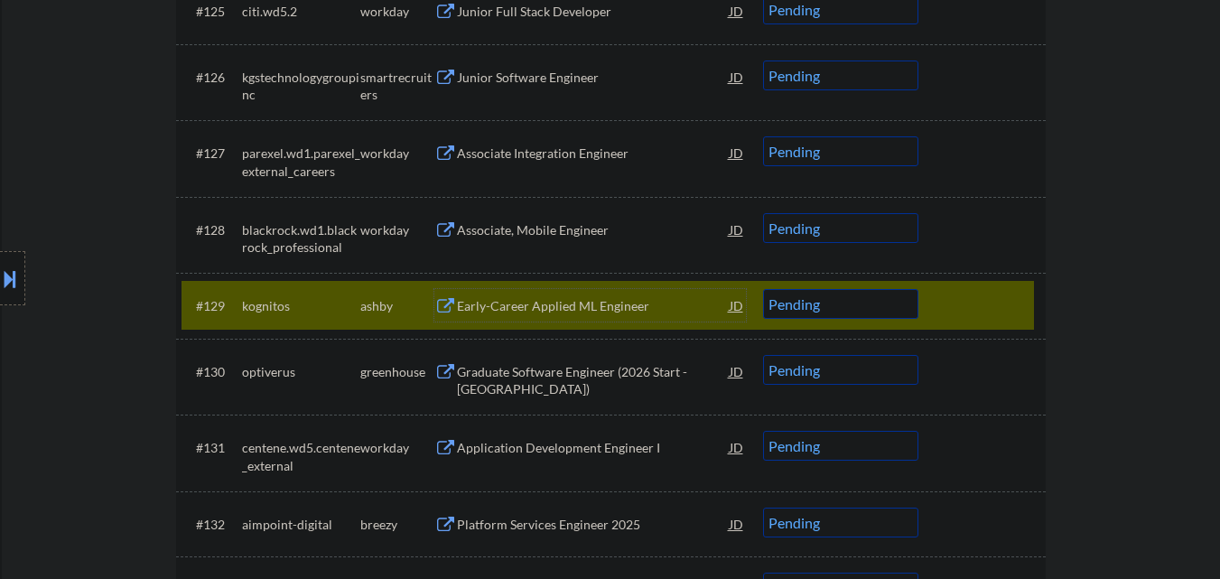
click at [823, 309] on select "Choose an option... Pending Applied Excluded (Questions) Excluded (Expired) Exc…" at bounding box center [840, 304] width 155 height 30
click at [763, 289] on select "Choose an option... Pending Applied Excluded (Questions) Excluded (Expired) Exc…" at bounding box center [840, 304] width 155 height 30
drag, startPoint x: 950, startPoint y: 314, endPoint x: 950, endPoint y: 221, distance: 93.0
click at [950, 313] on div at bounding box center [984, 305] width 79 height 33
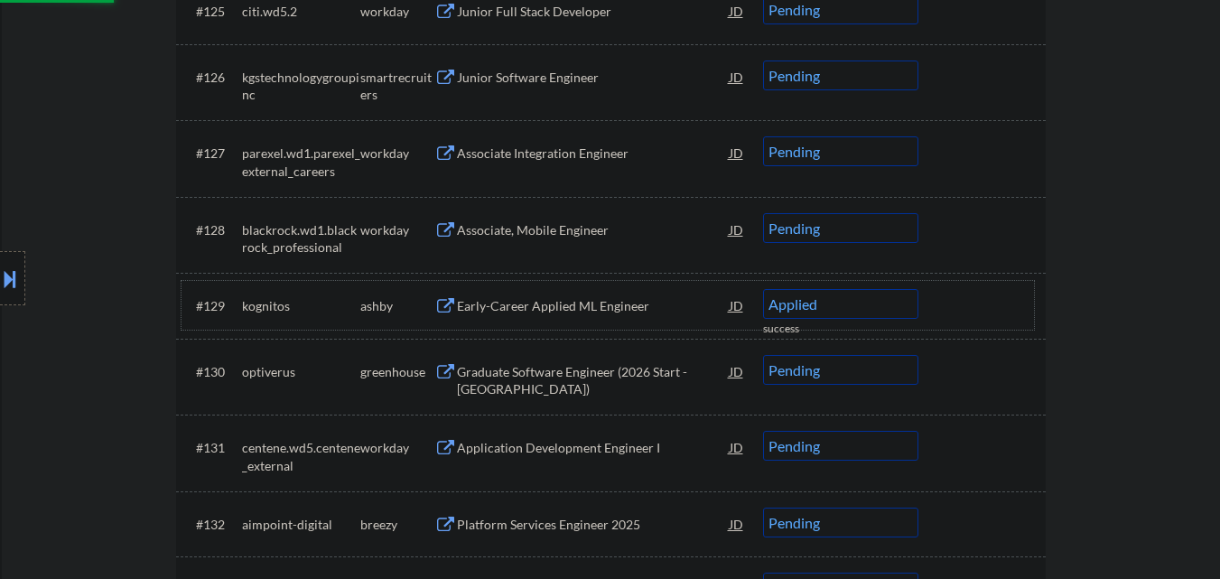
select select ""pending""
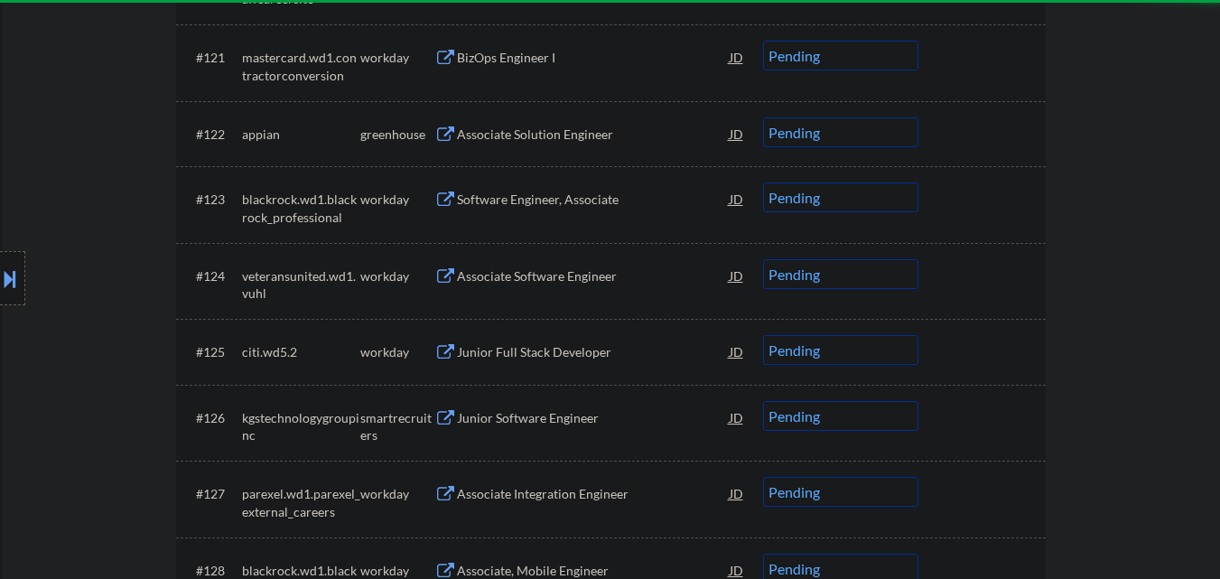
scroll to position [1897, 0]
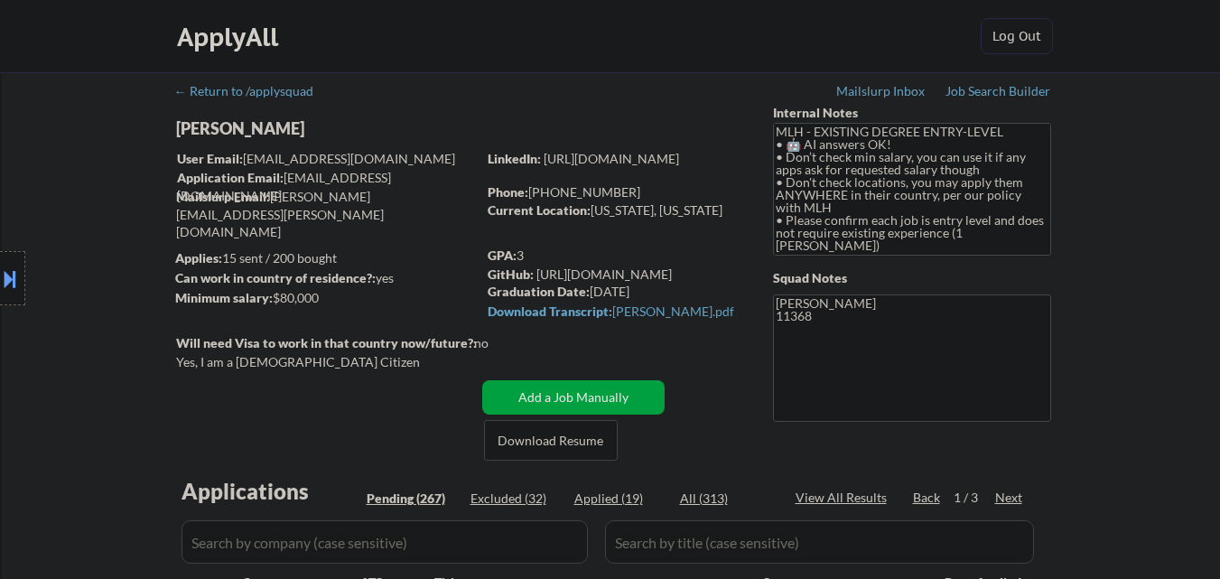
select select ""pending""
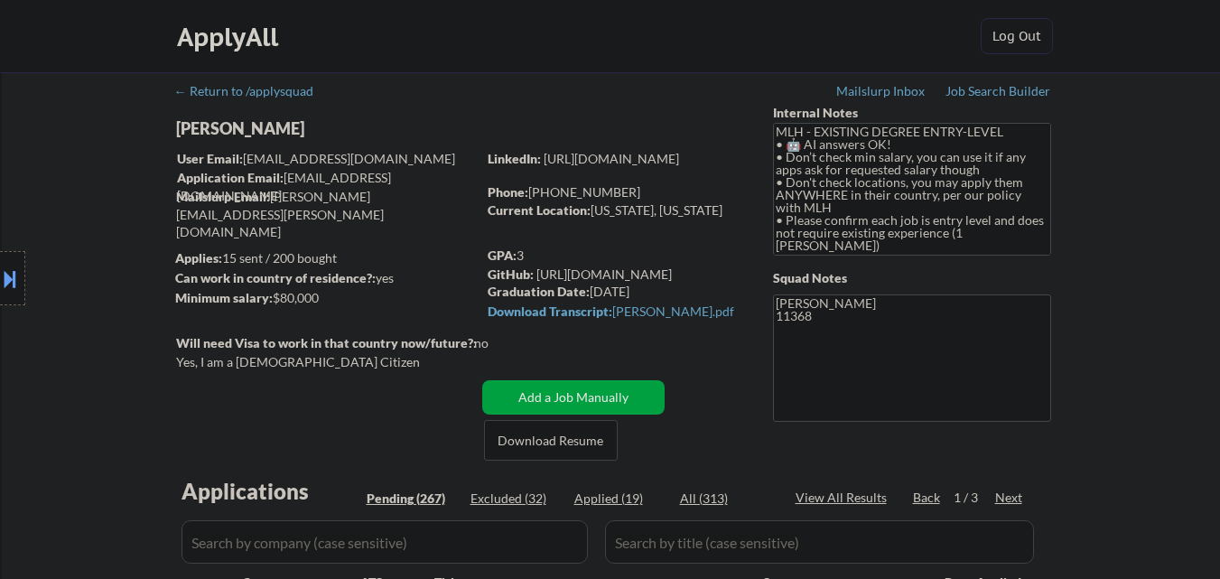
select select ""pending""
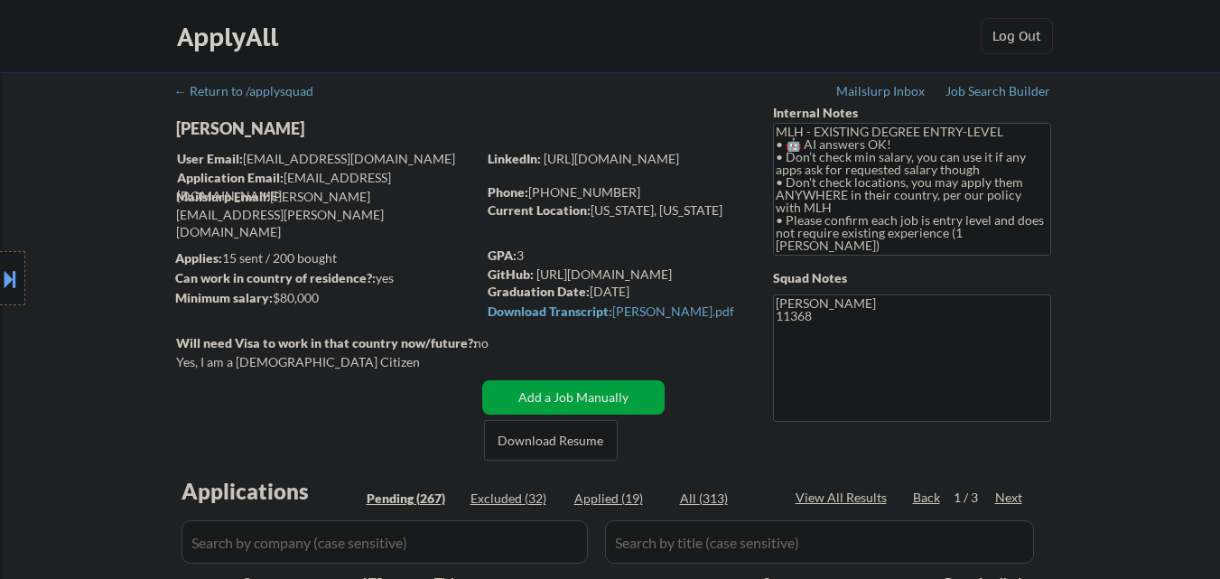
select select ""pending""
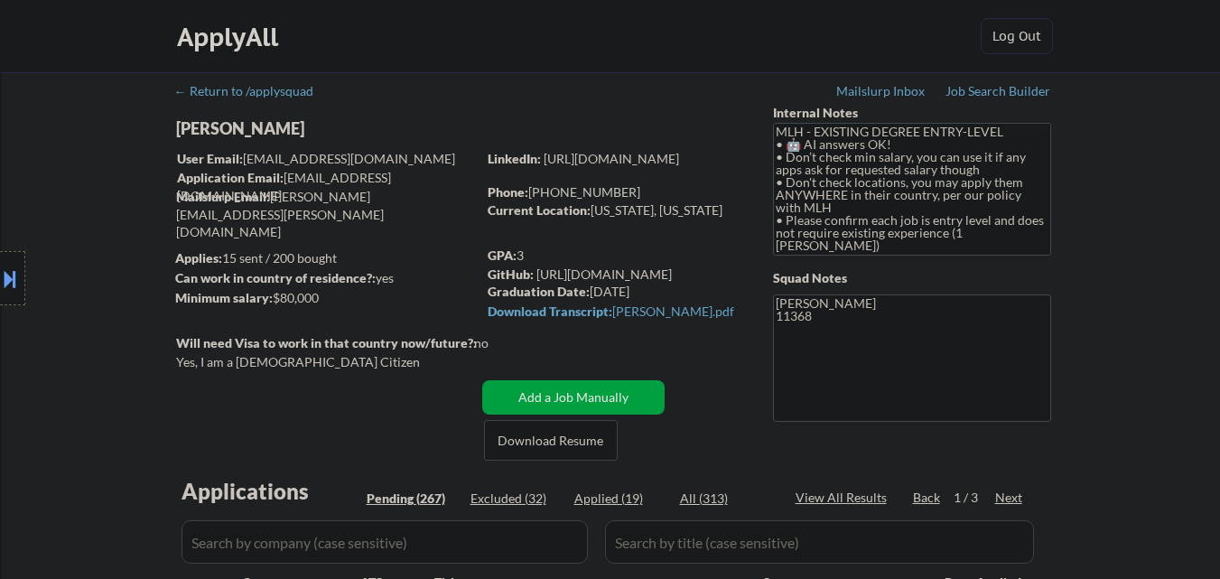
select select ""pending""
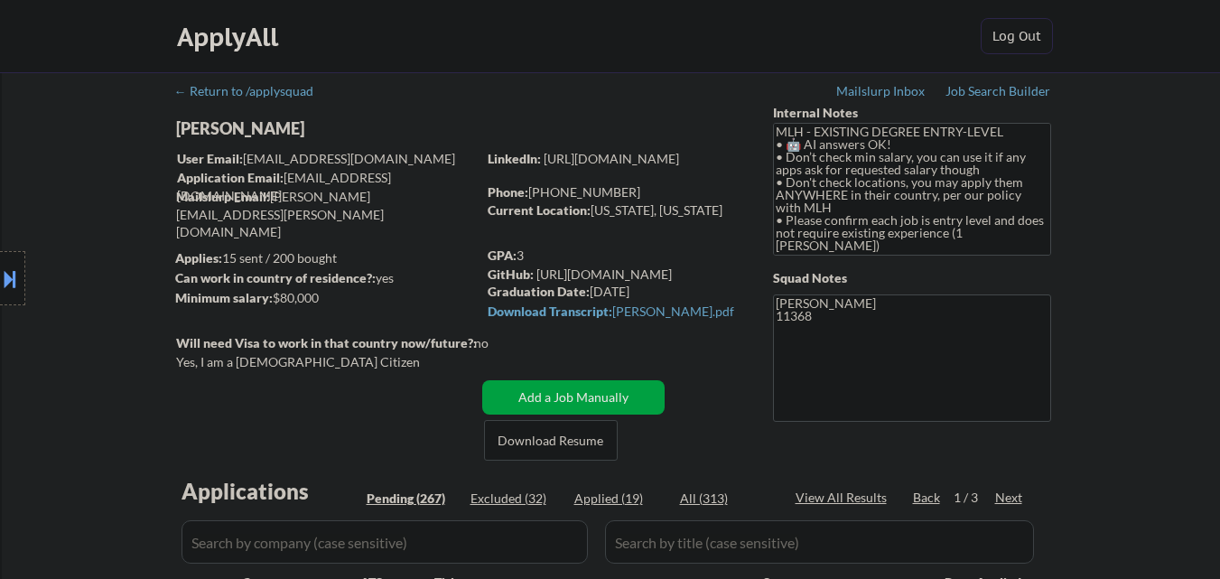
select select ""pending""
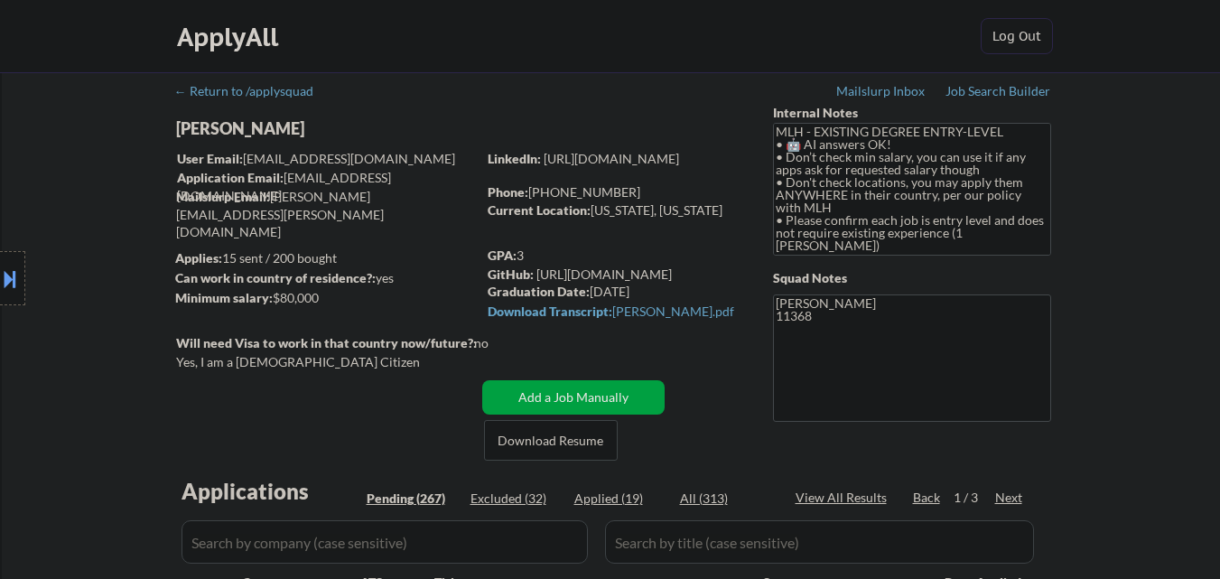
select select ""pending""
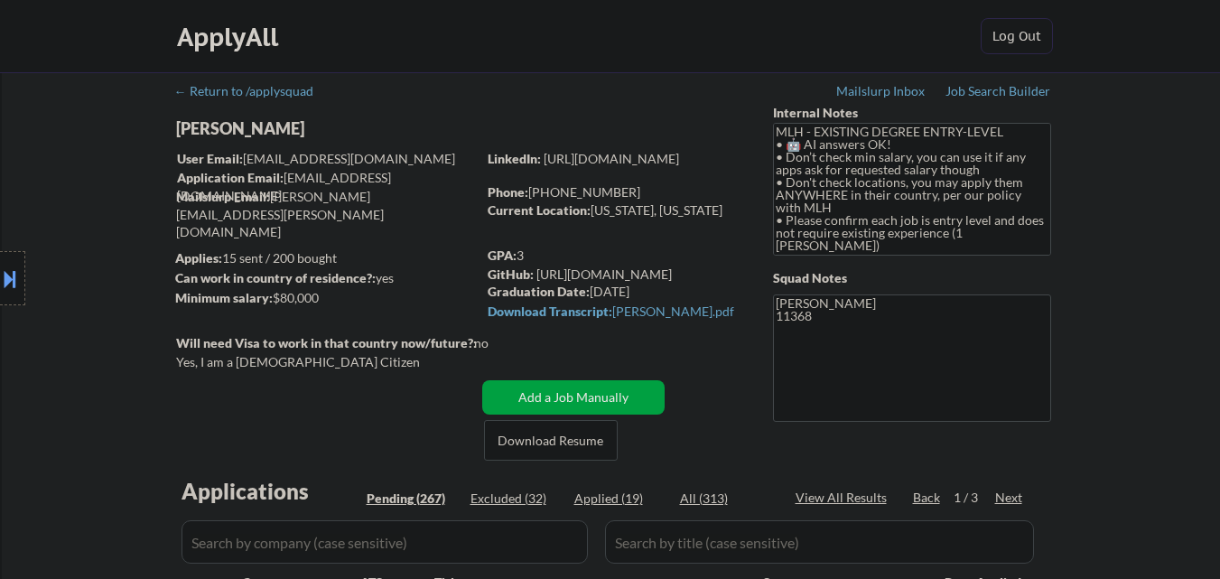
select select ""pending""
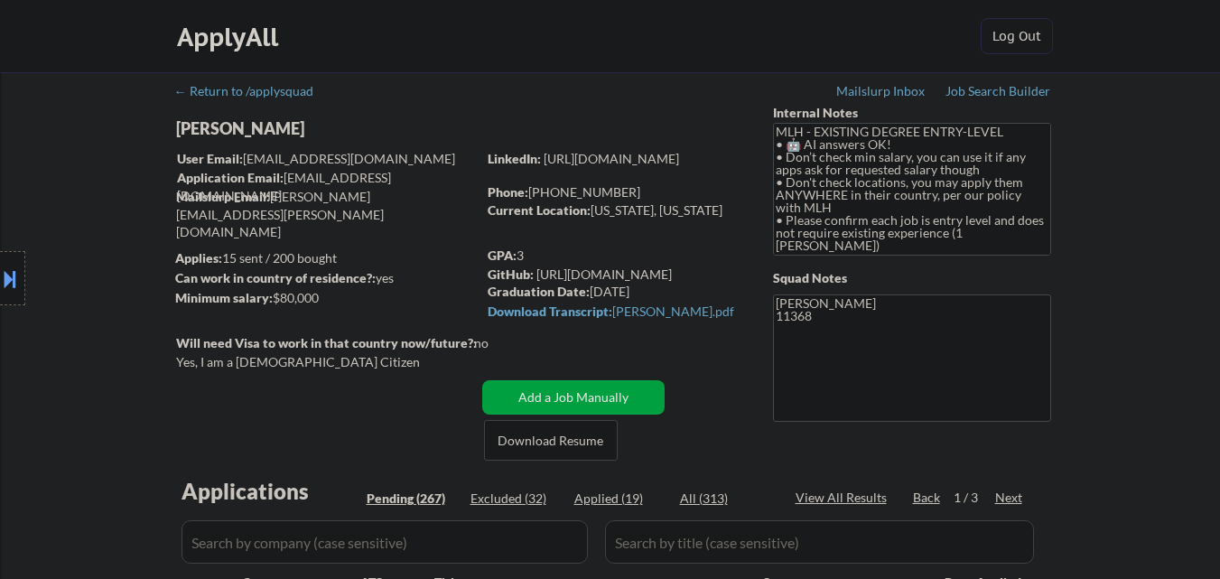
select select ""pending""
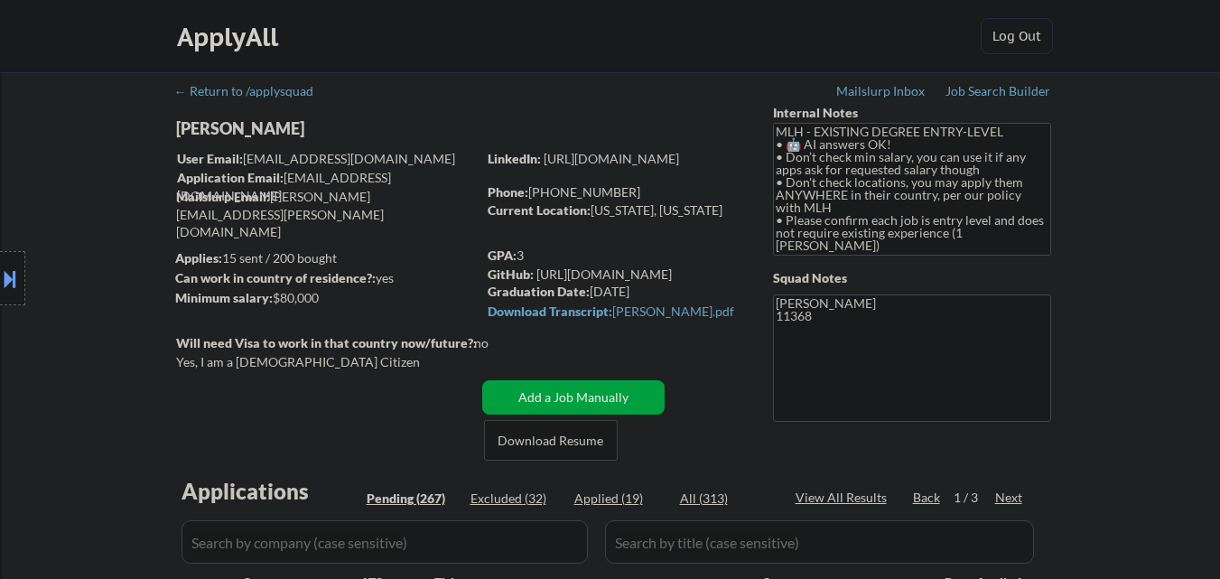
select select ""pending""
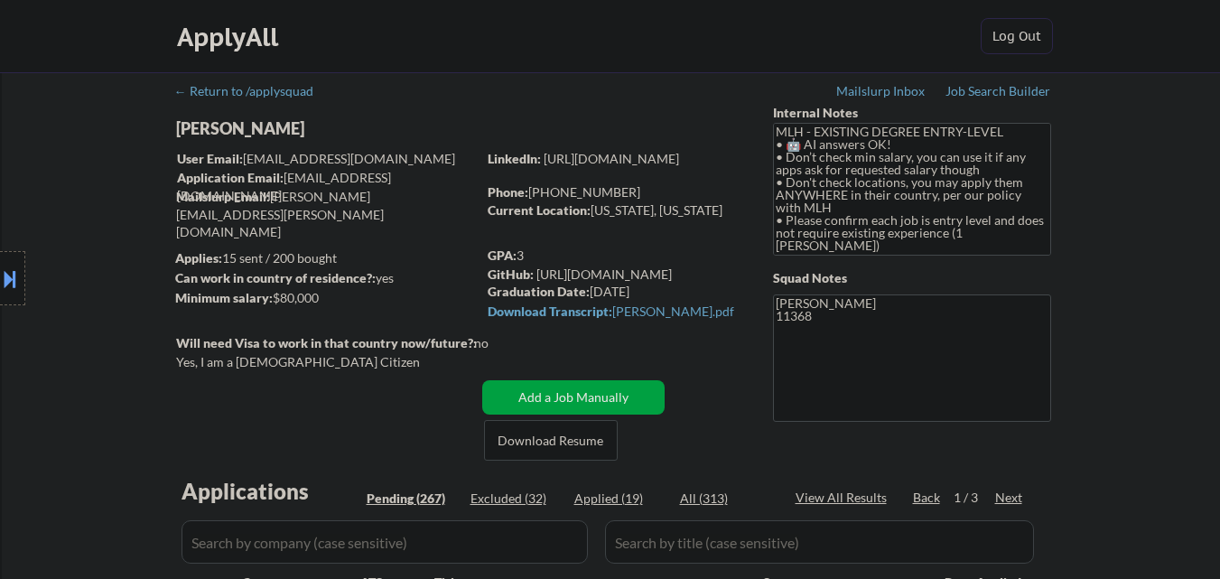
select select ""pending""
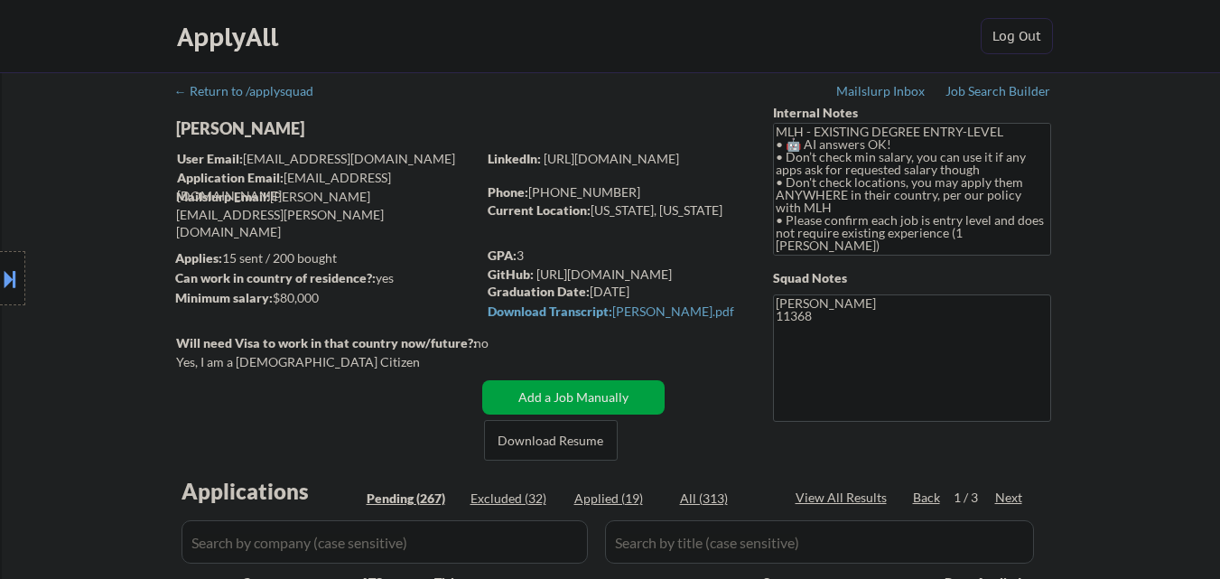
select select ""pending""
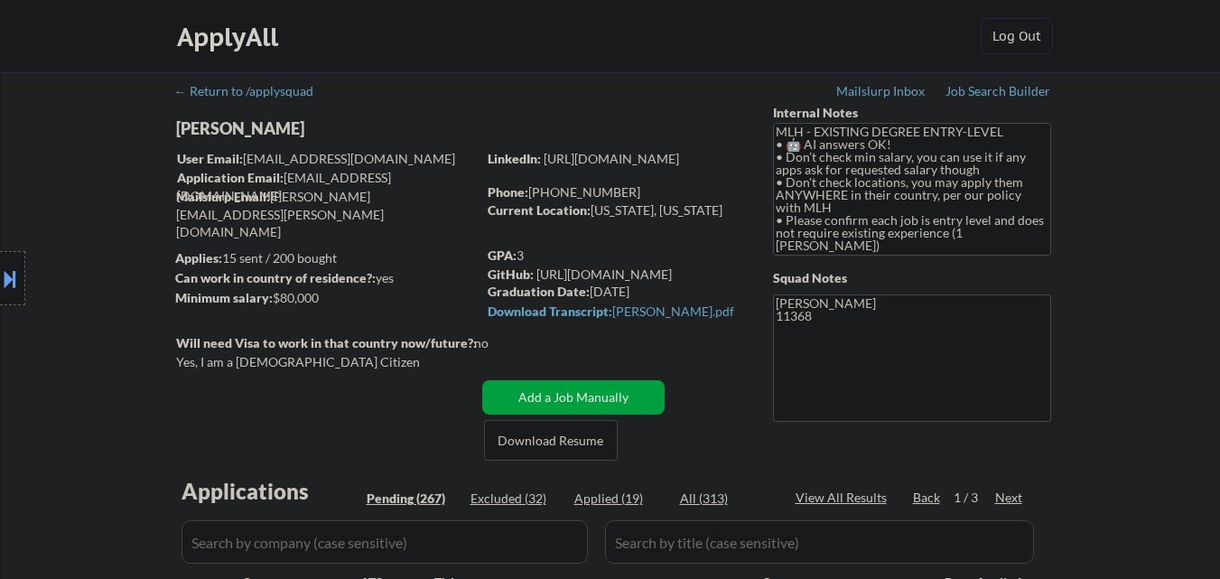
select select ""pending""
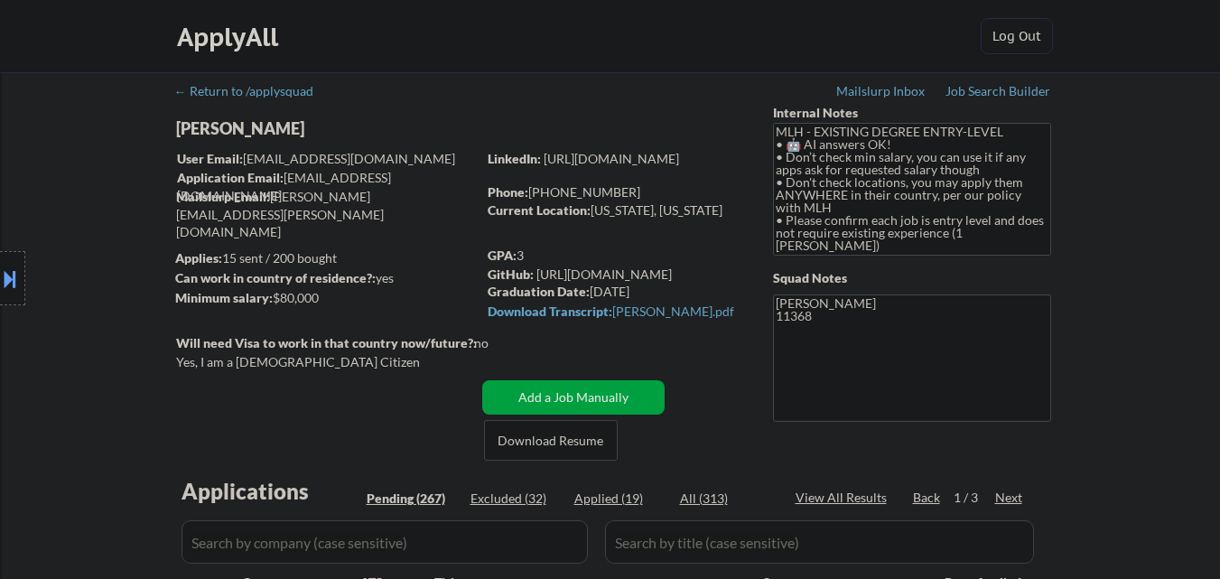
select select ""pending""
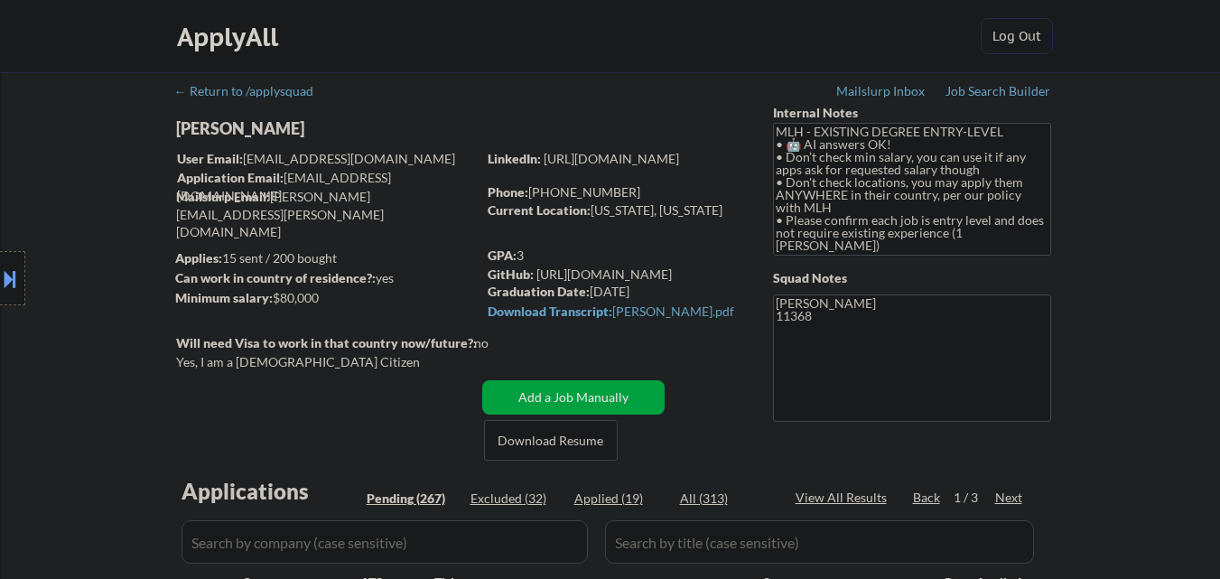
select select ""pending""
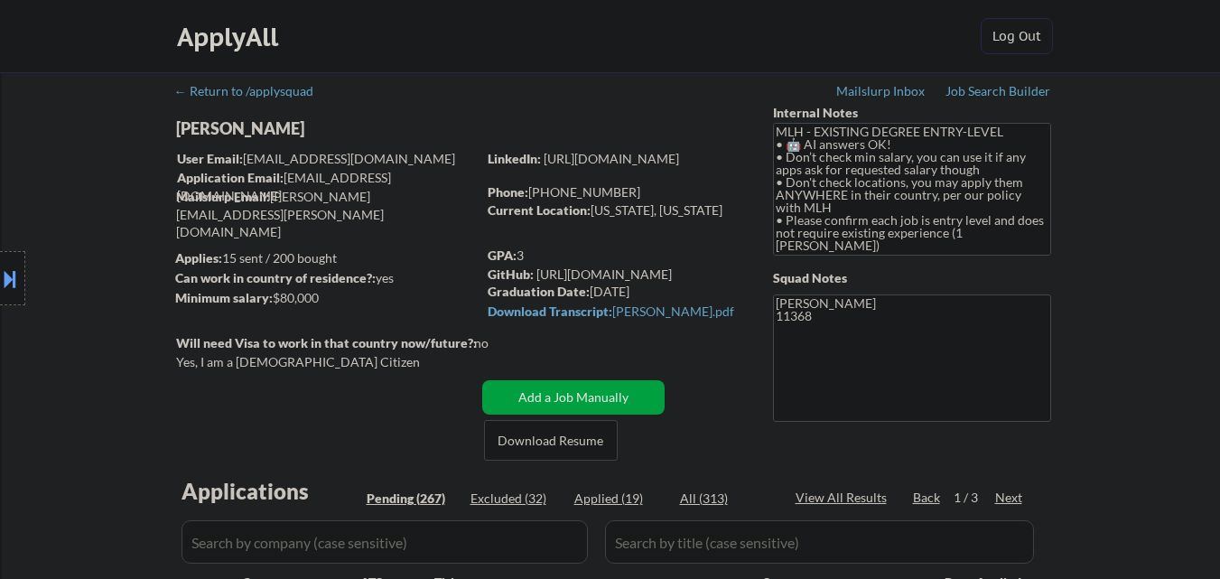
select select ""pending""
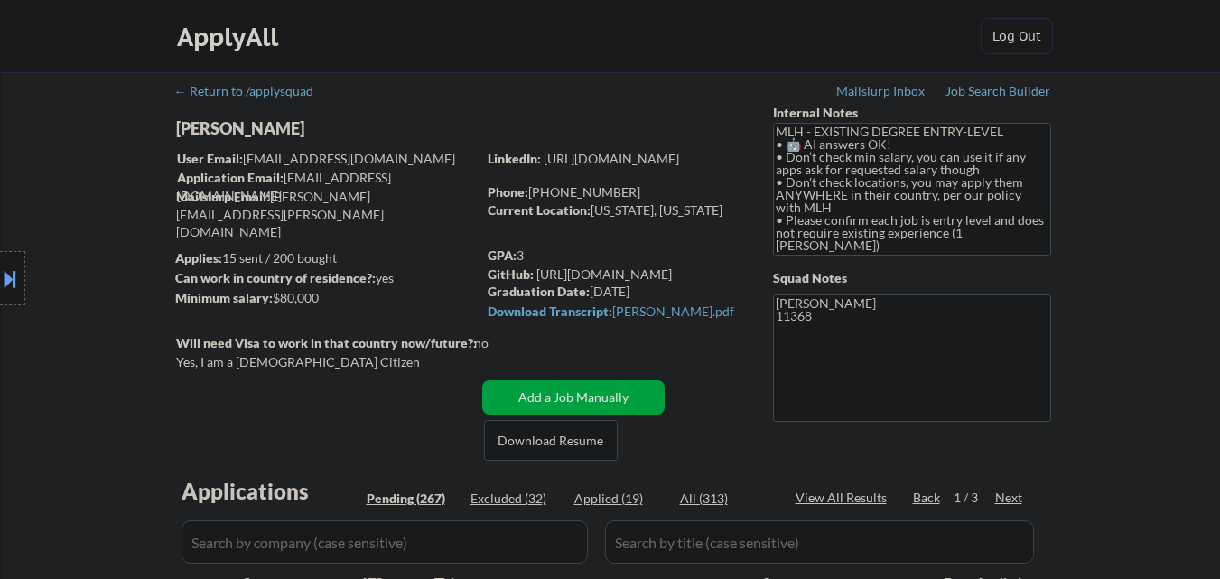
select select ""pending""
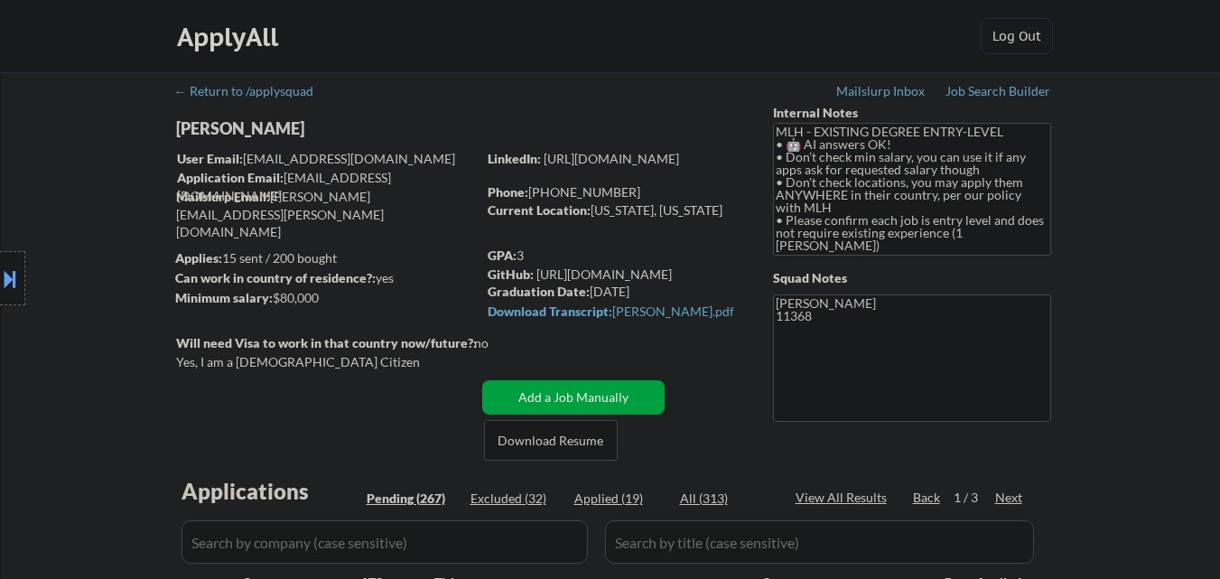
select select ""pending""
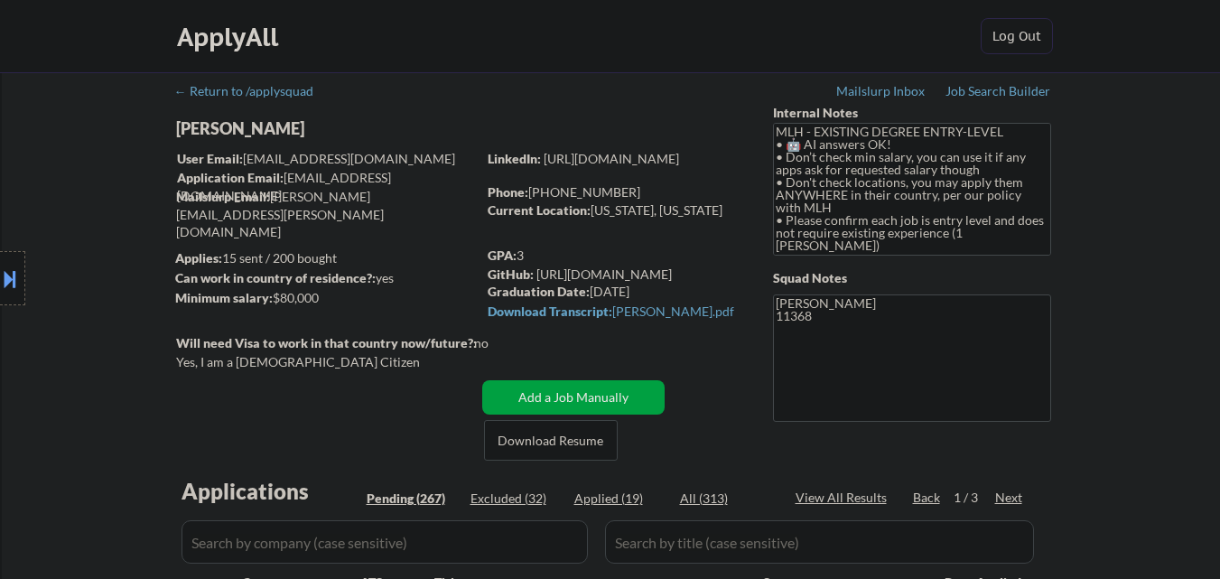
select select ""pending""
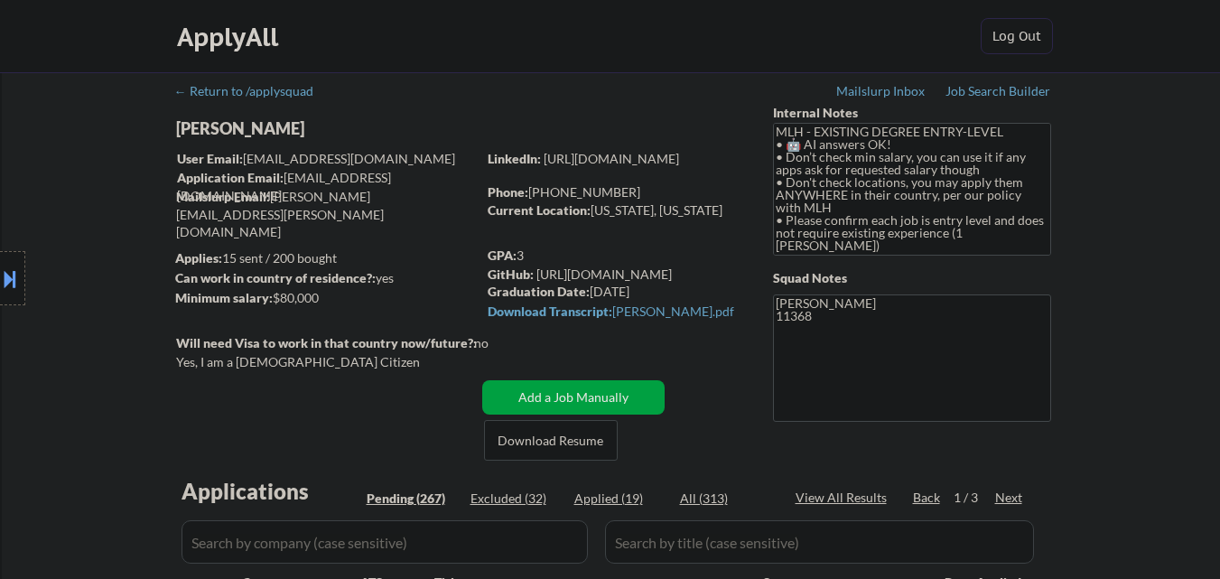
select select ""pending""
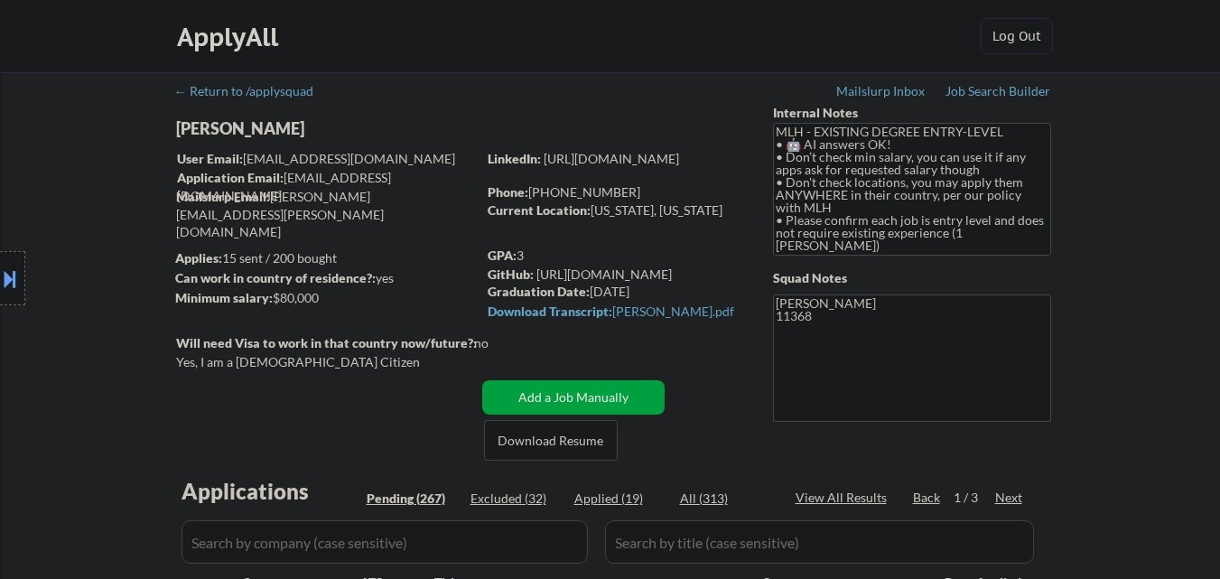
select select ""pending""
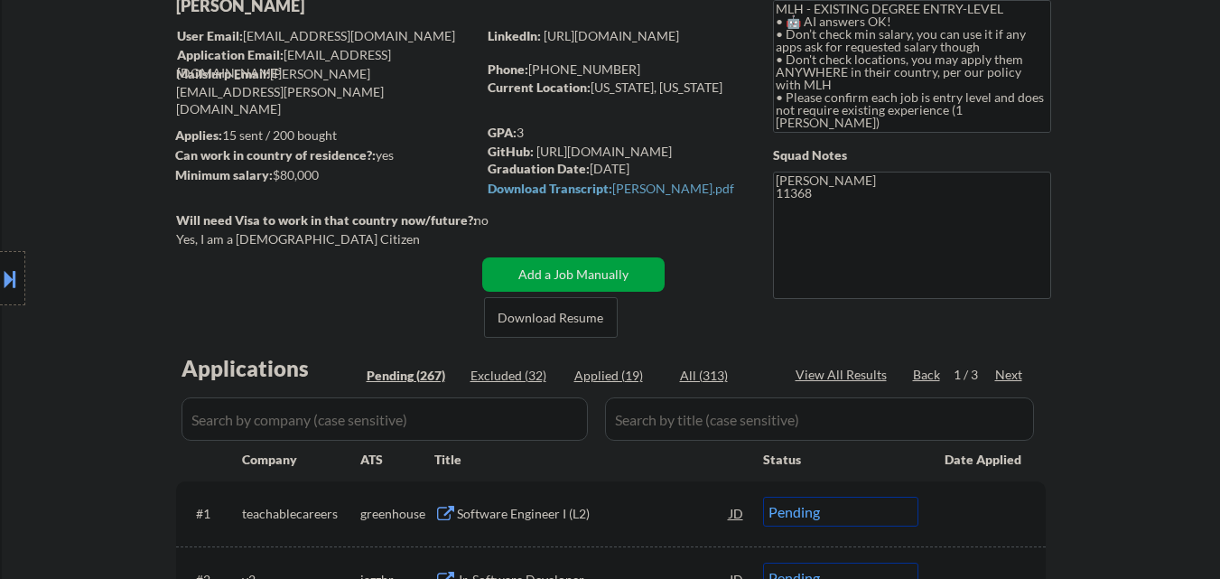
scroll to position [271, 0]
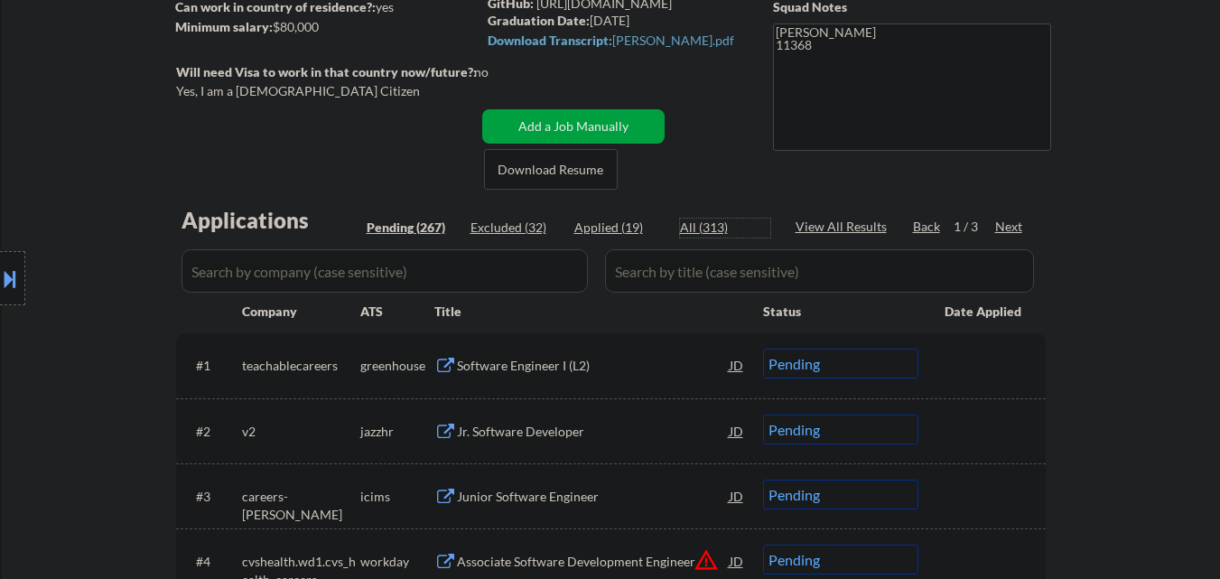
click at [699, 226] on div "All (313)" at bounding box center [725, 228] width 90 height 18
select select ""applied""
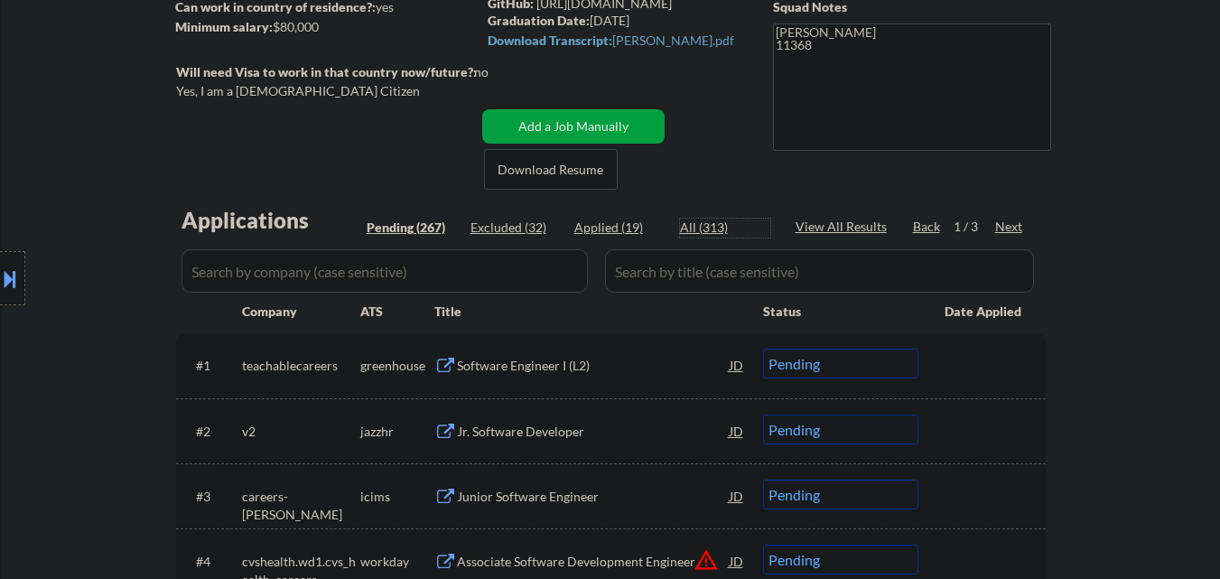
select select ""applied""
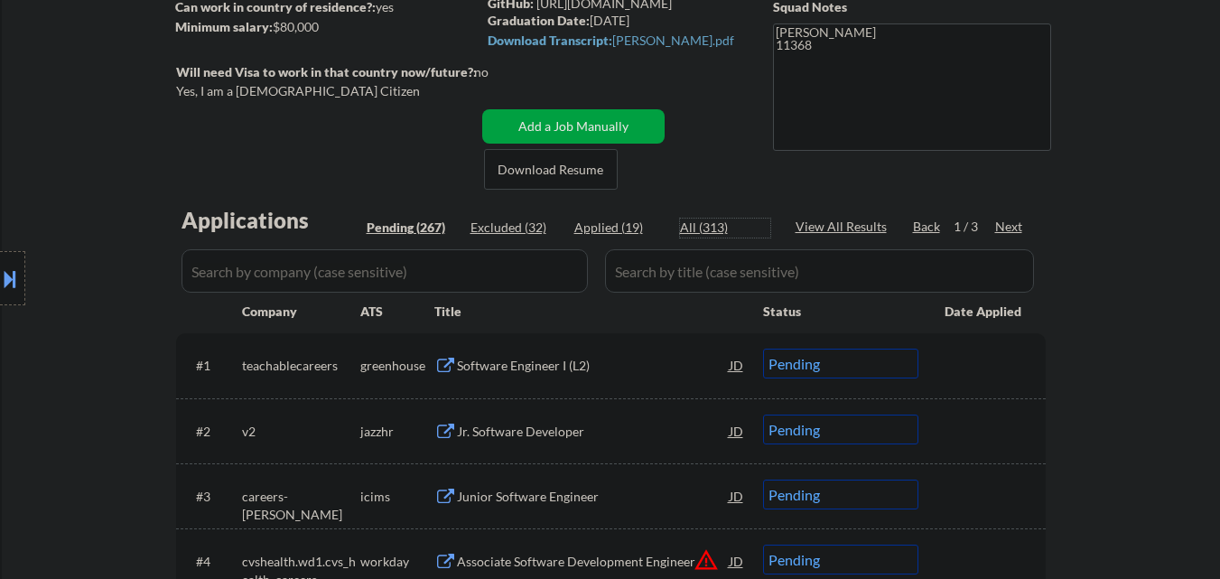
select select ""applied""
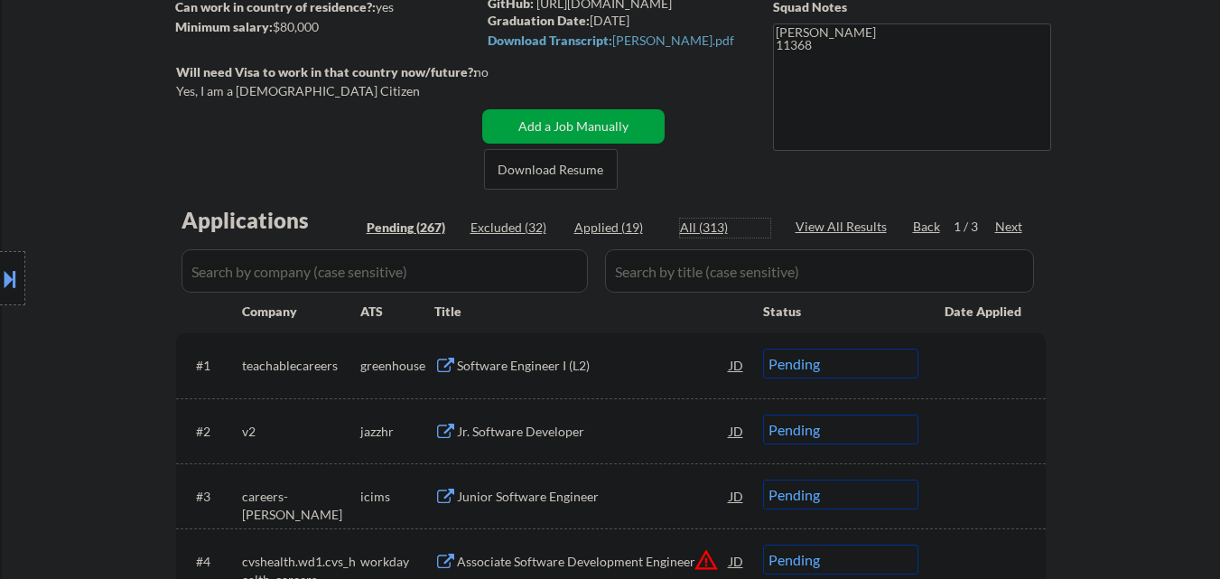
select select ""applied""
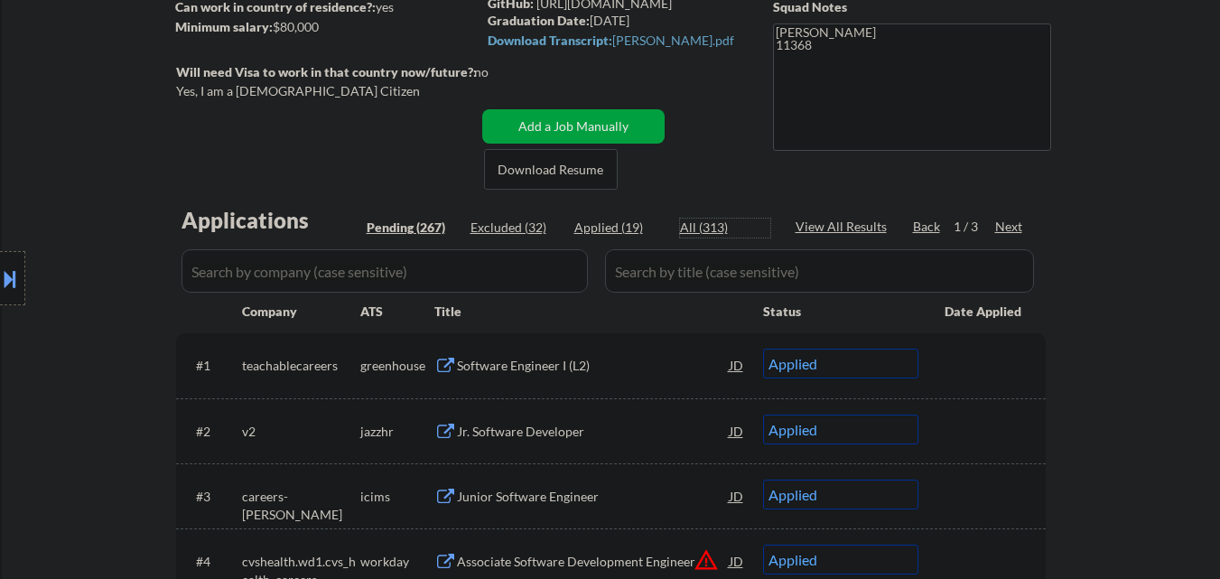
select select ""excluded__other_""
select select ""excluded__expired_""
select select ""excluded__bad_match_""
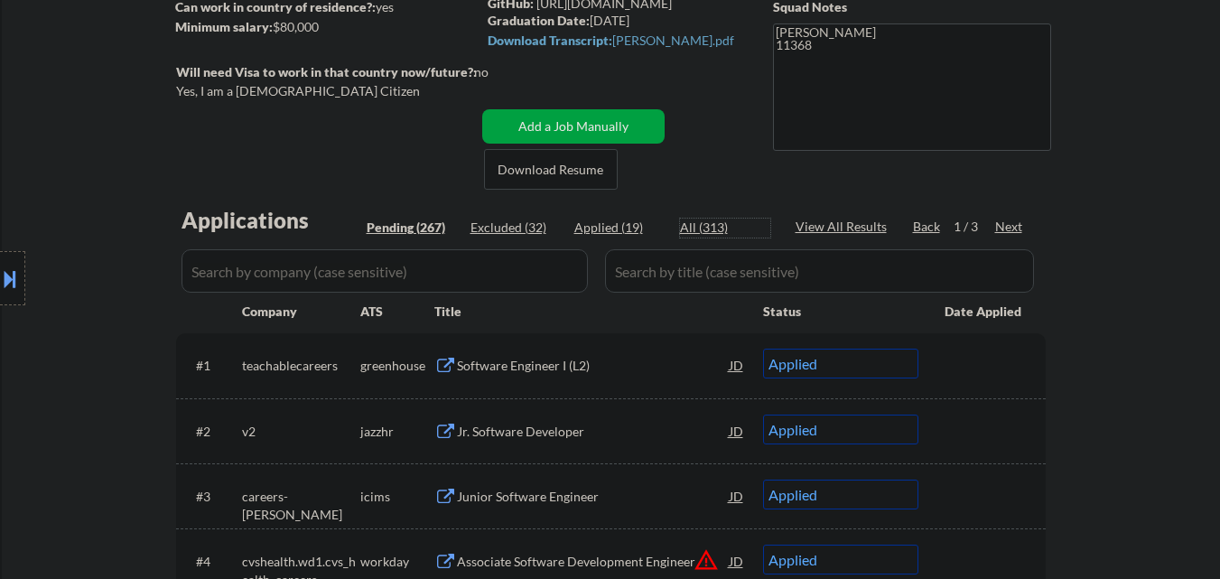
select select ""excluded__expired_""
select select ""excluded__bad_match_""
select select ""excluded__expired_""
select select ""excluded__bad_match_""
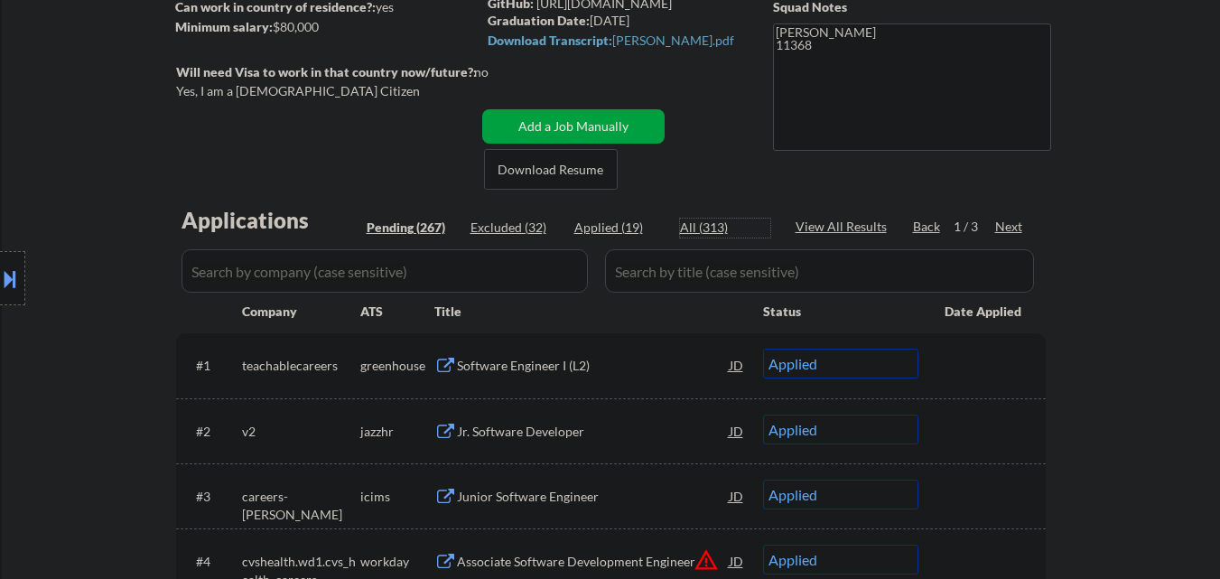
select select ""excluded__expired_""
select select ""excluded__bad_match_""
select select ""excluded__expired_""
select select ""excluded__bad_match_""
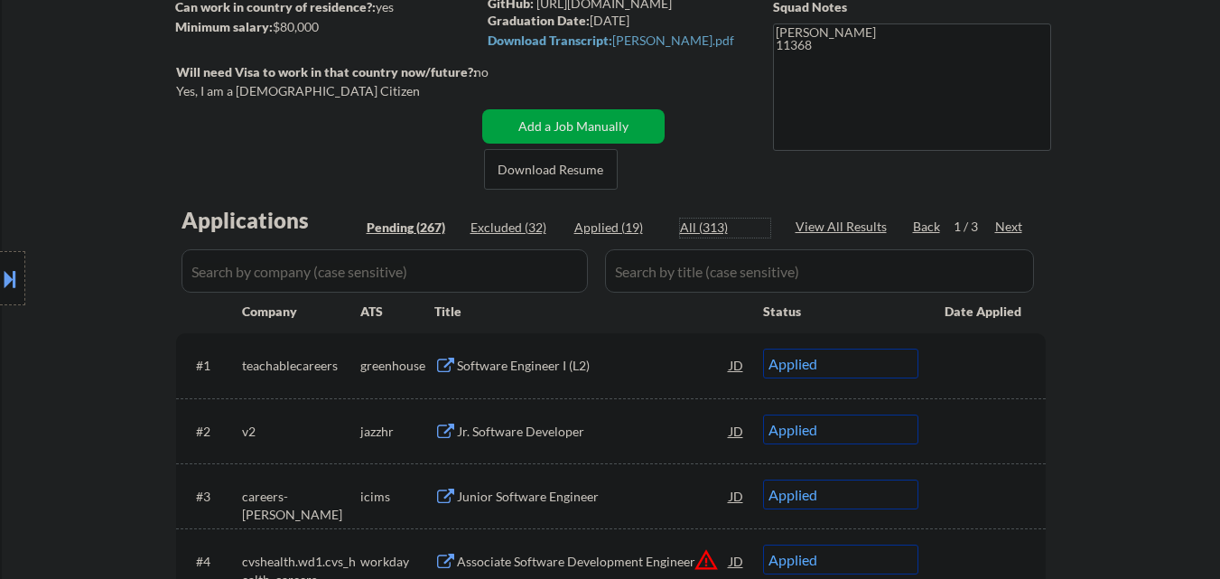
select select ""excluded__expired_""
select select ""excluded__bad_match_""
select select ""excluded__expired_""
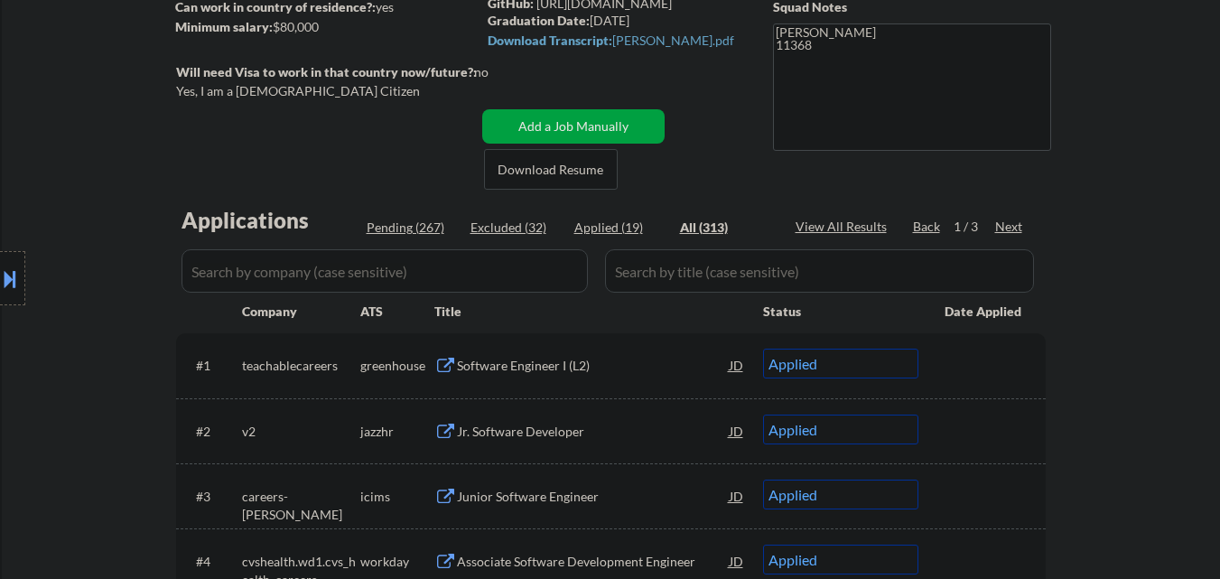
click at [329, 271] on input "input" at bounding box center [385, 270] width 407 height 43
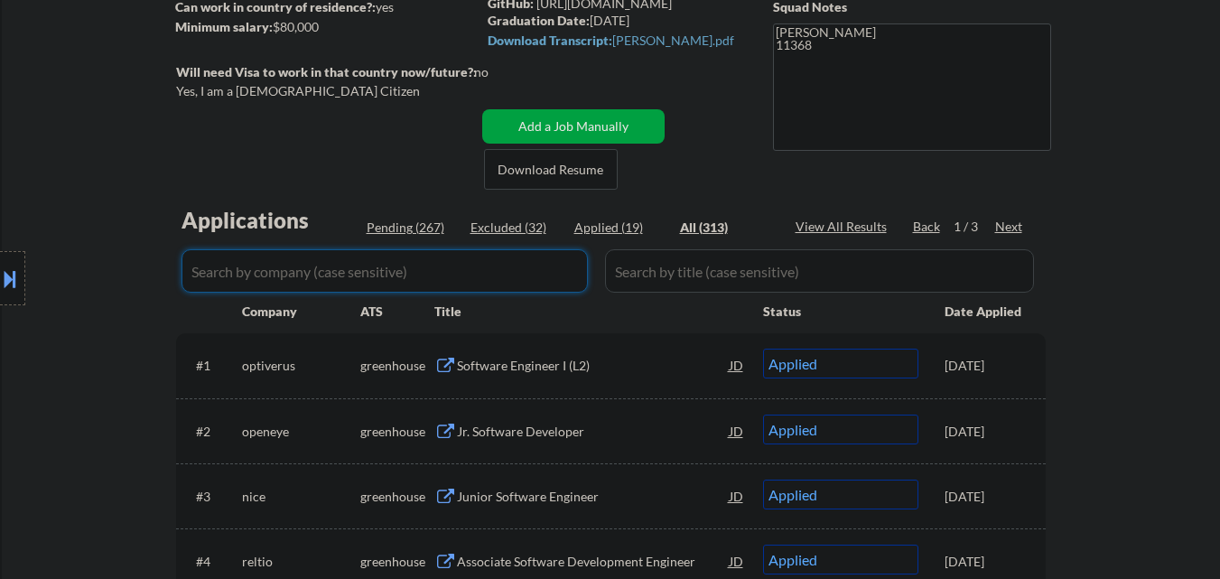
paste input "optiver"
type input "optiver"
click at [103, 200] on div "Location Inclusions: country:US" at bounding box center [161, 278] width 323 height 335
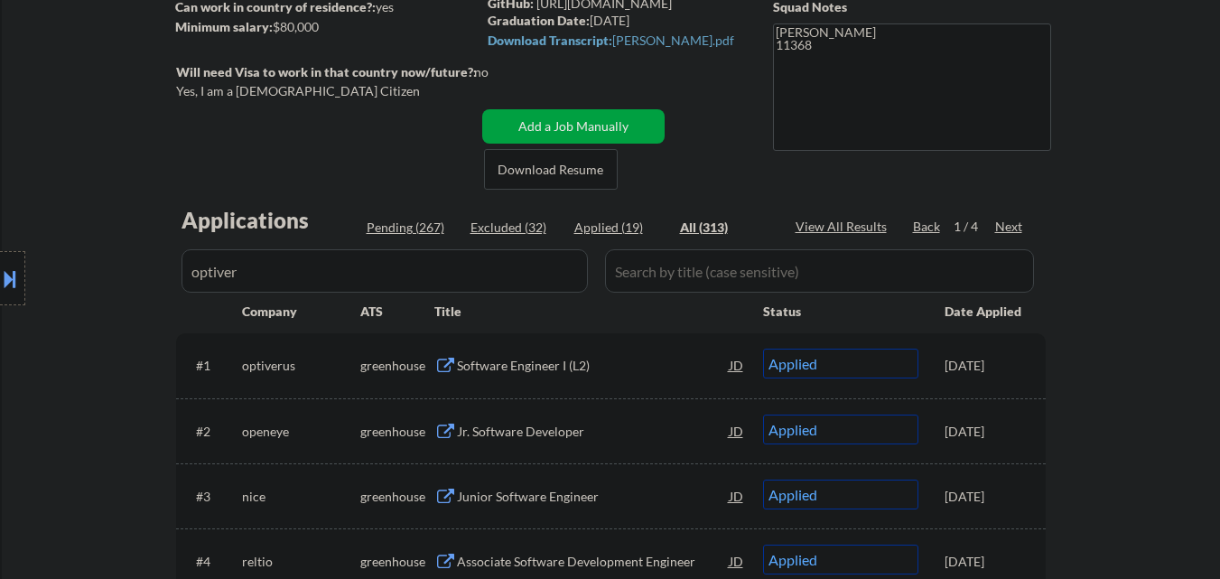
select select ""pending""
